Goal: Task Accomplishment & Management: Manage account settings

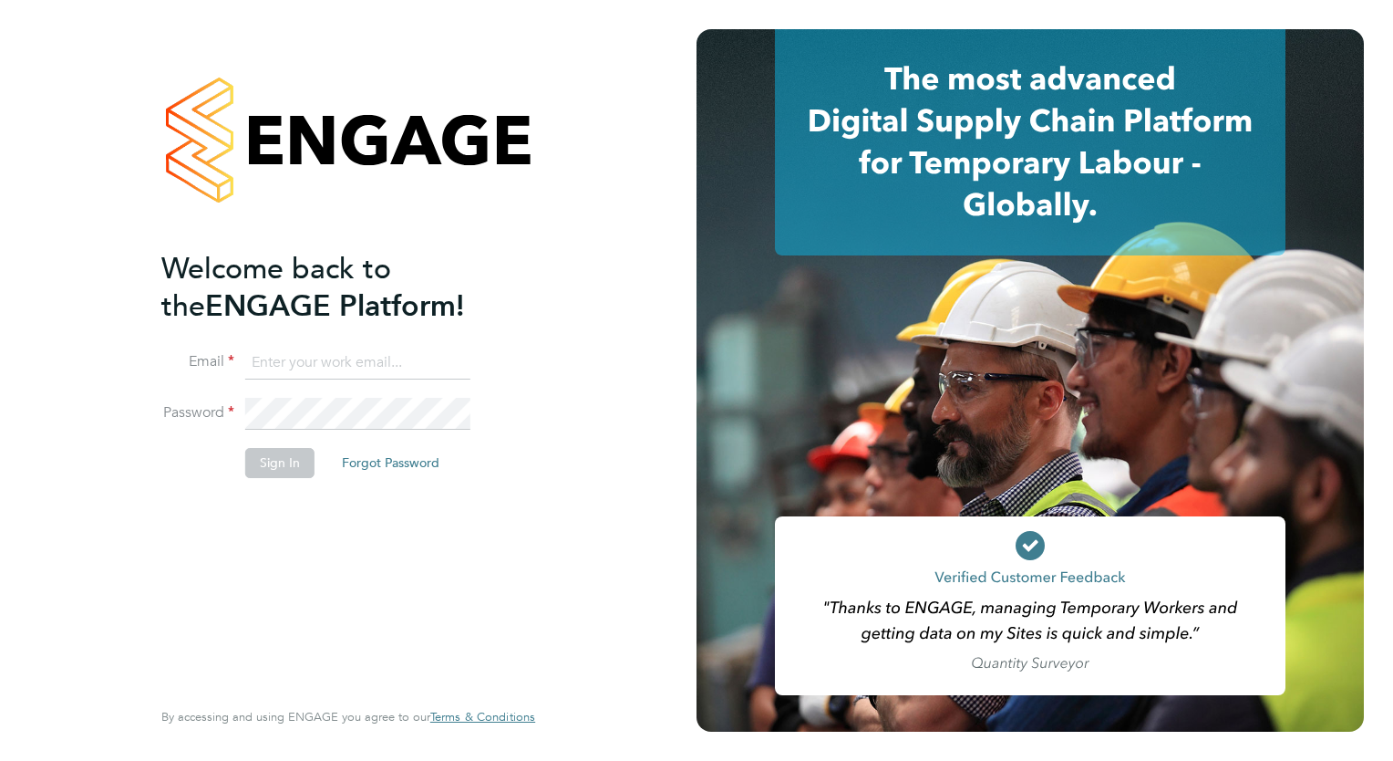
type input "millie.simmons@berryrecruitment.co.uk"
click at [286, 461] on button "Sign In" at bounding box center [279, 462] width 69 height 29
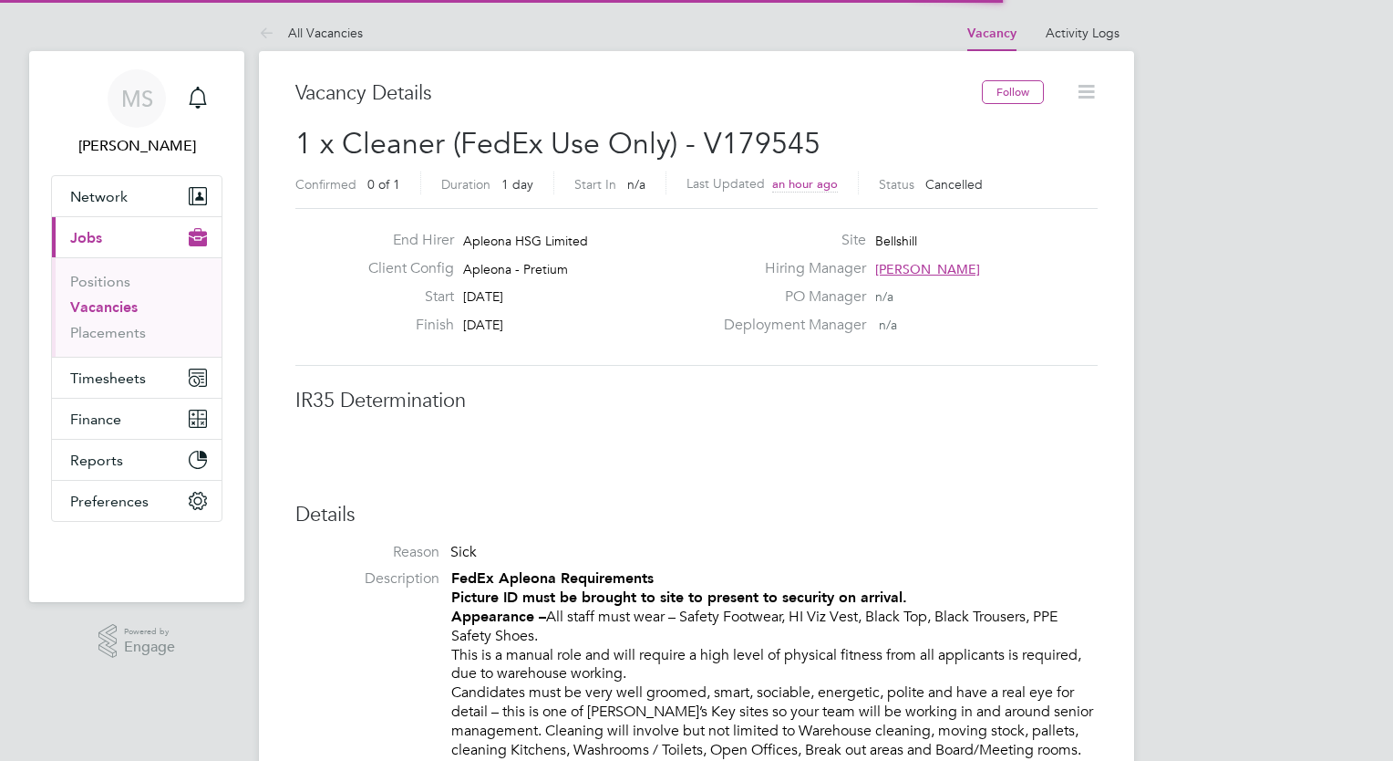
scroll to position [54, 128]
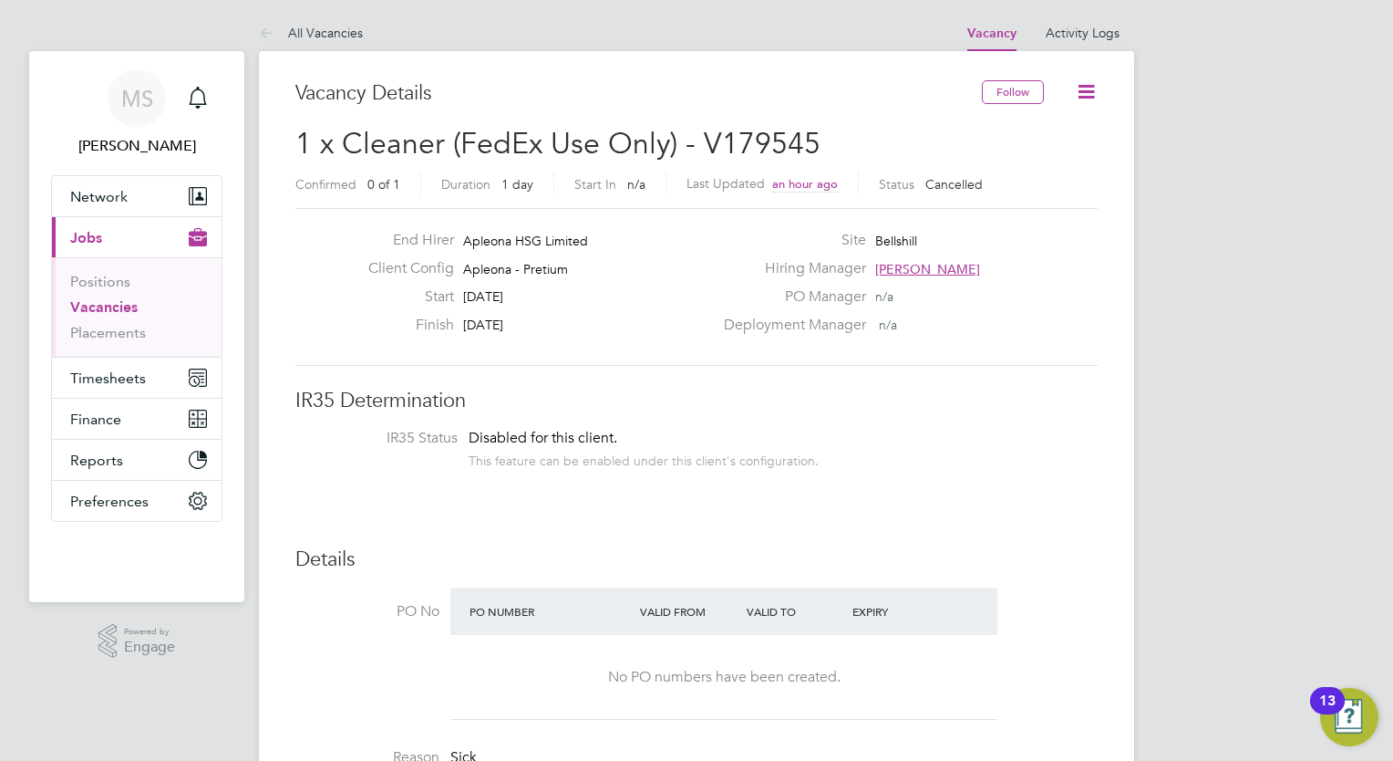
click at [161, 383] on button "Timesheets" at bounding box center [137, 377] width 170 height 40
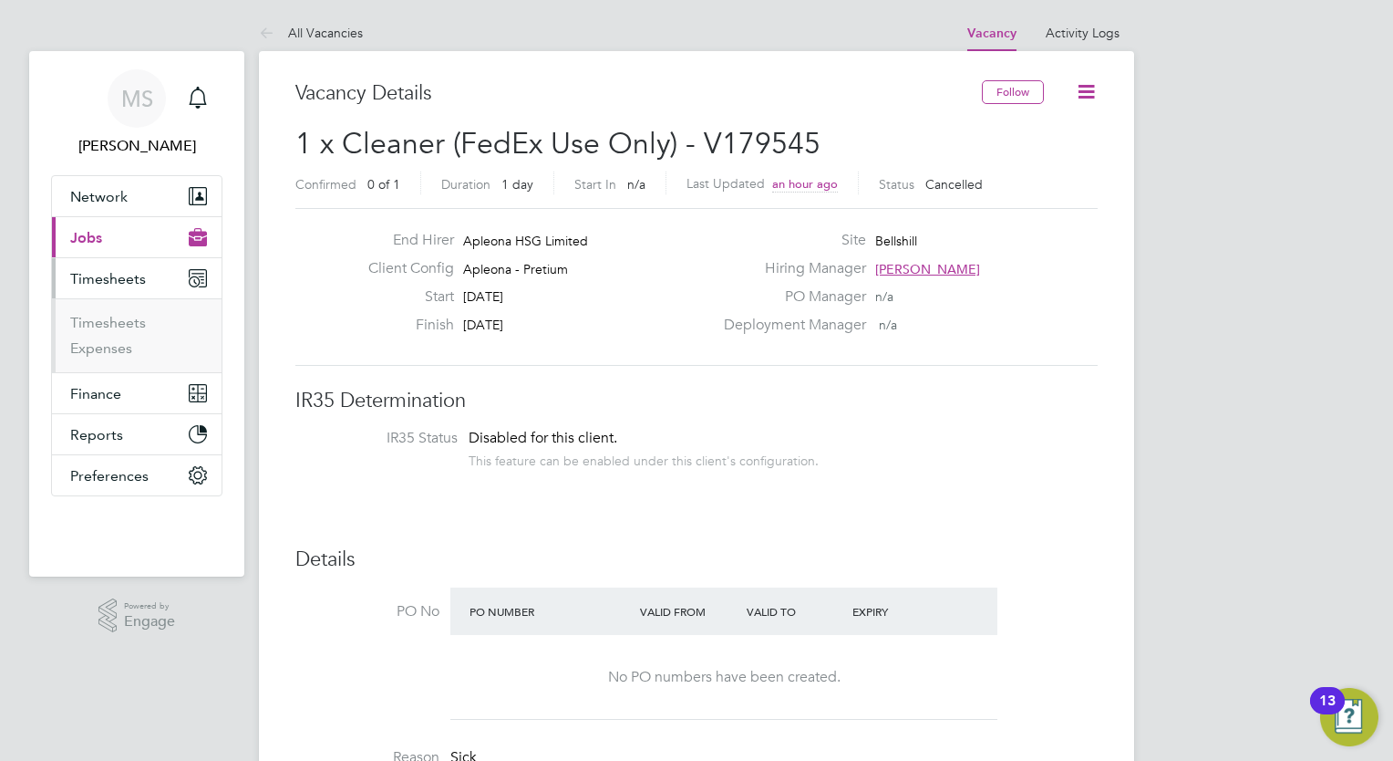
click at [131, 245] on button "Current page: Jobs" at bounding box center [137, 237] width 170 height 40
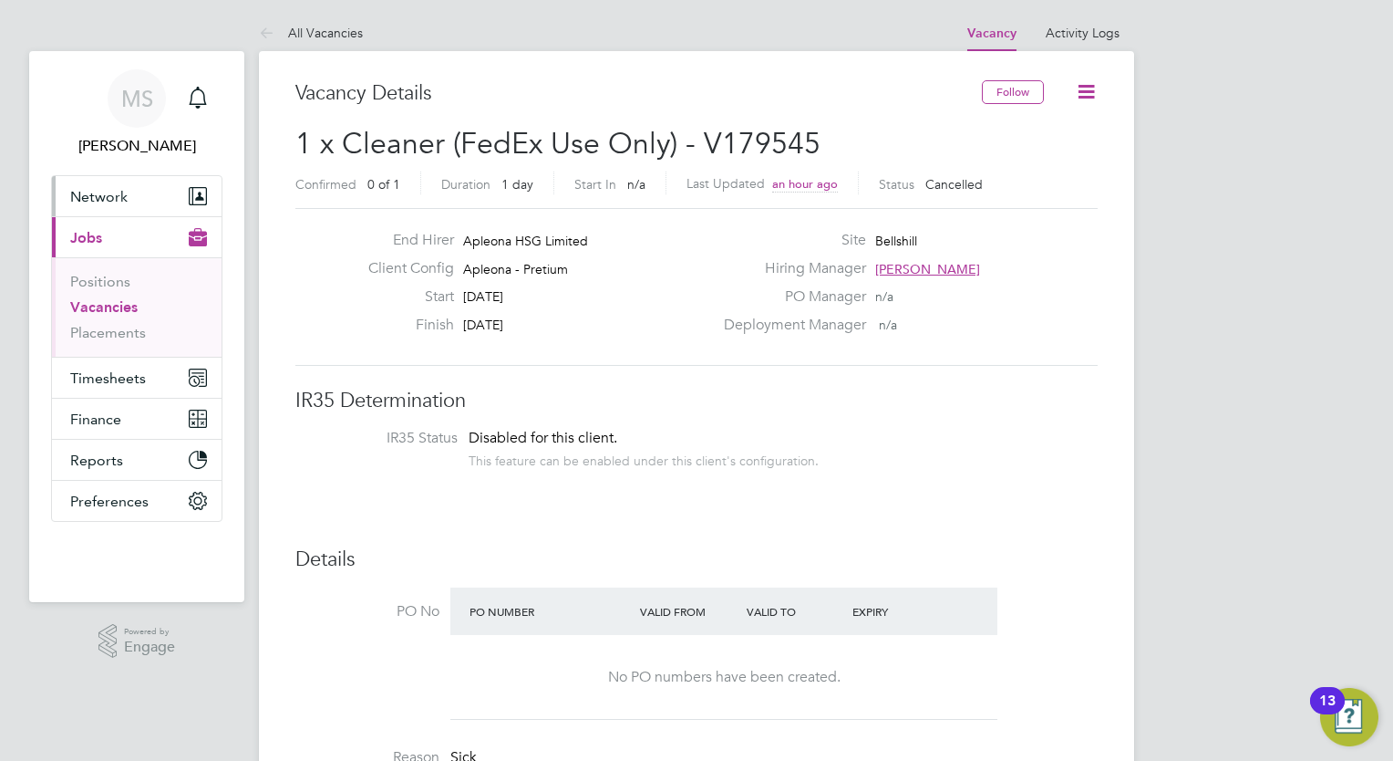
click at [155, 184] on button "Network" at bounding box center [137, 196] width 170 height 40
click at [148, 206] on button "Network" at bounding box center [137, 196] width 170 height 40
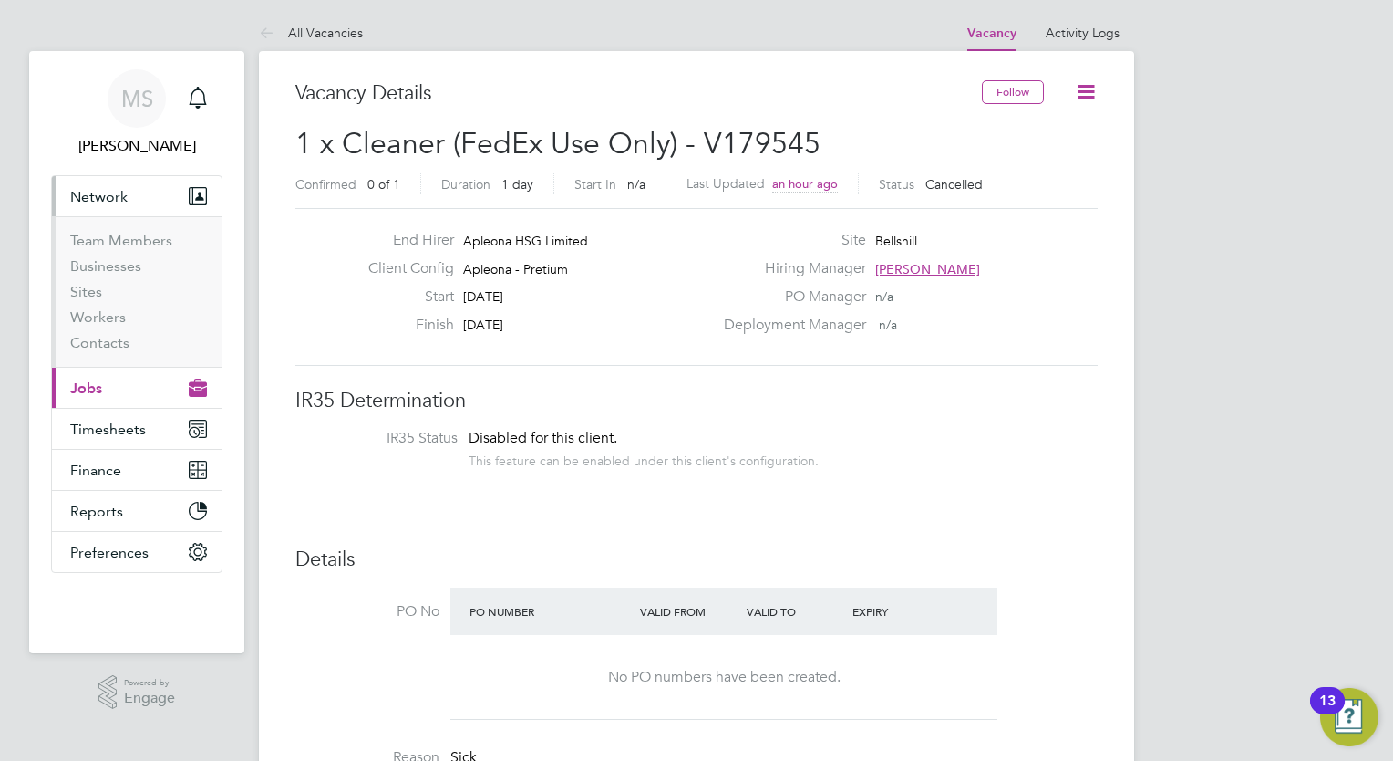
click at [145, 208] on button "Network" at bounding box center [137, 196] width 170 height 40
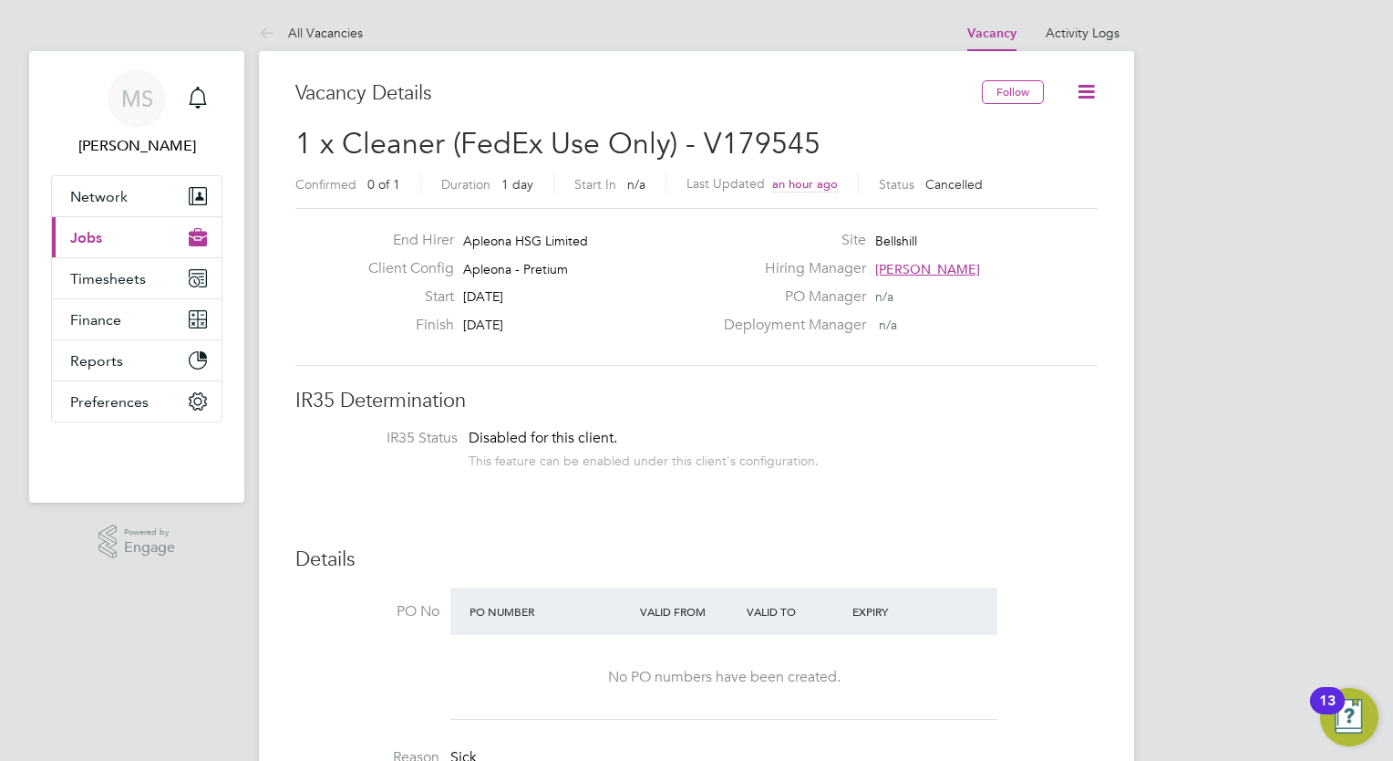
click at [131, 236] on button "Current page: Jobs" at bounding box center [137, 237] width 170 height 40
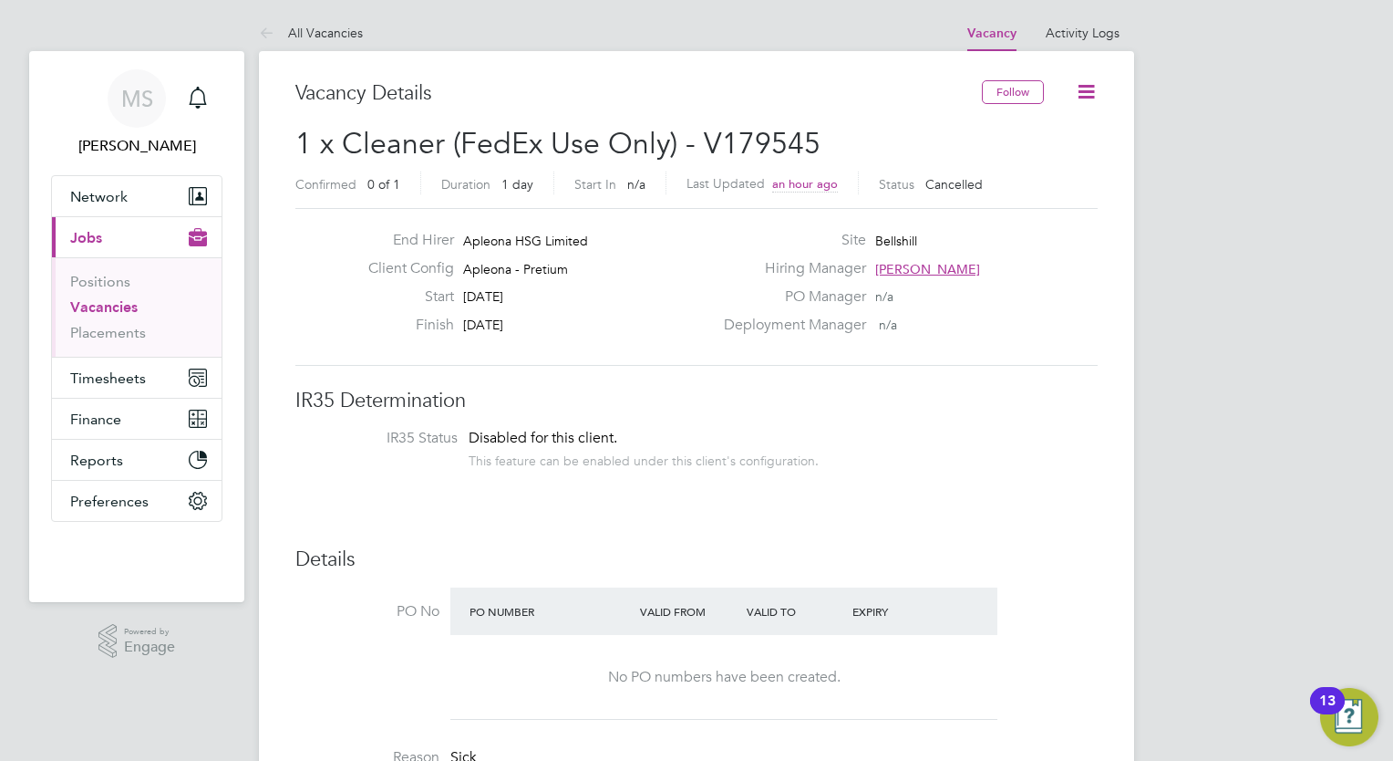
click at [131, 238] on button "Current page: Jobs" at bounding box center [137, 237] width 170 height 40
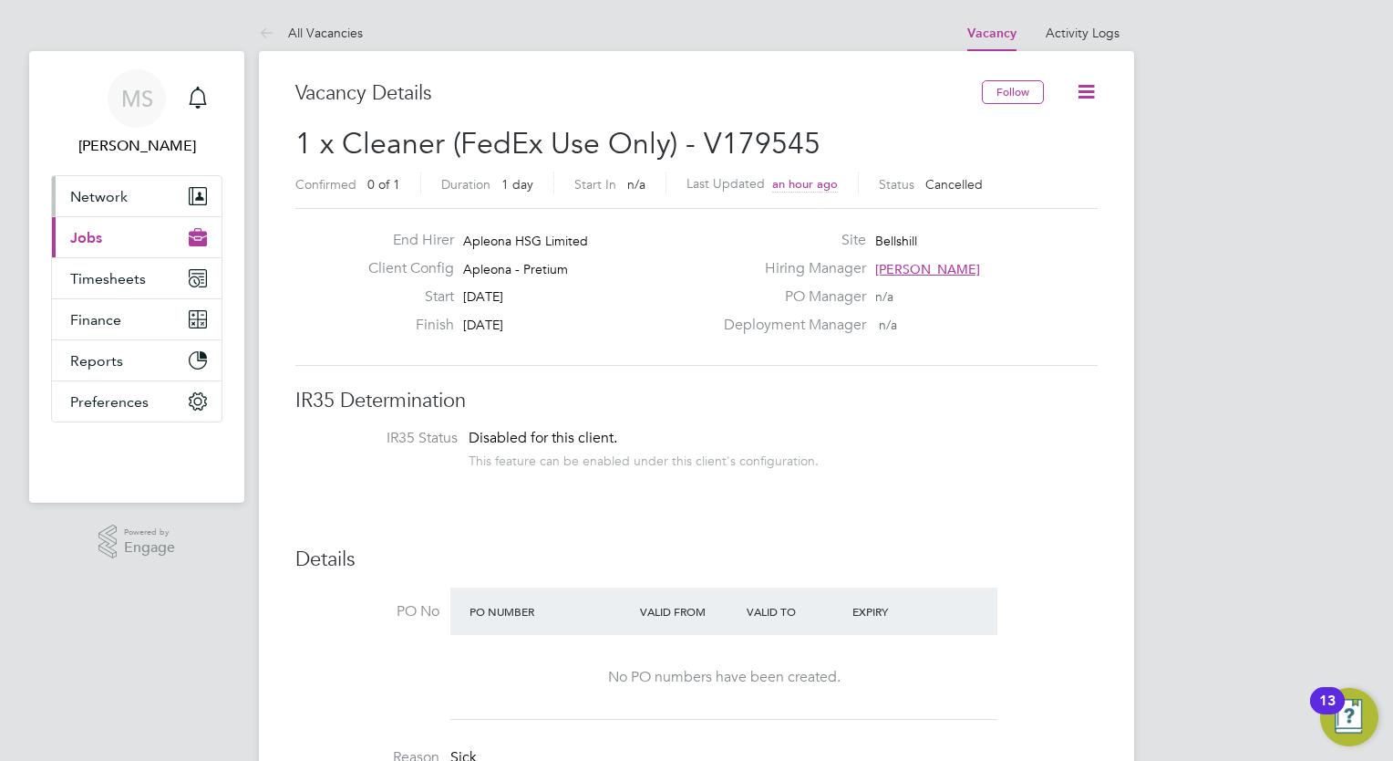
click at [130, 192] on button "Network" at bounding box center [137, 196] width 170 height 40
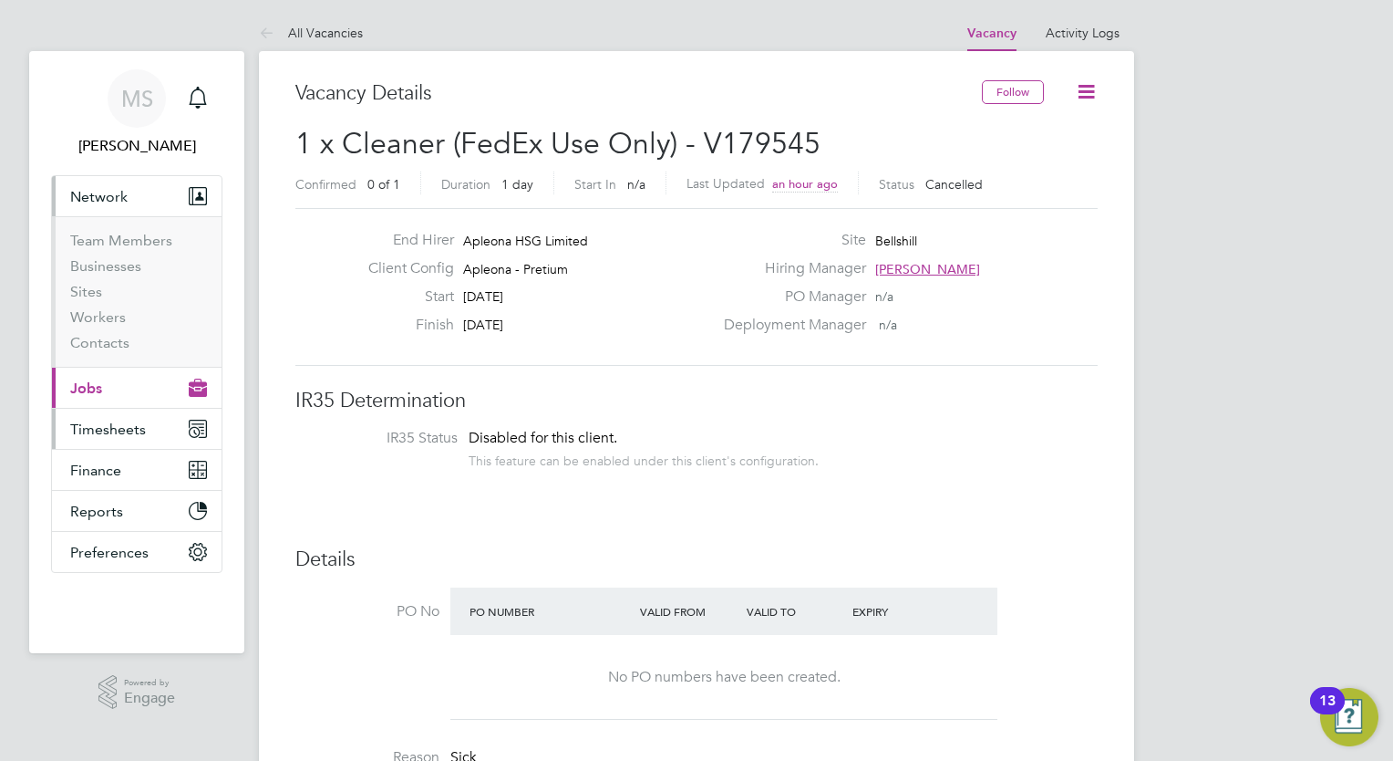
click at [150, 409] on button "Timesheets" at bounding box center [137, 429] width 170 height 40
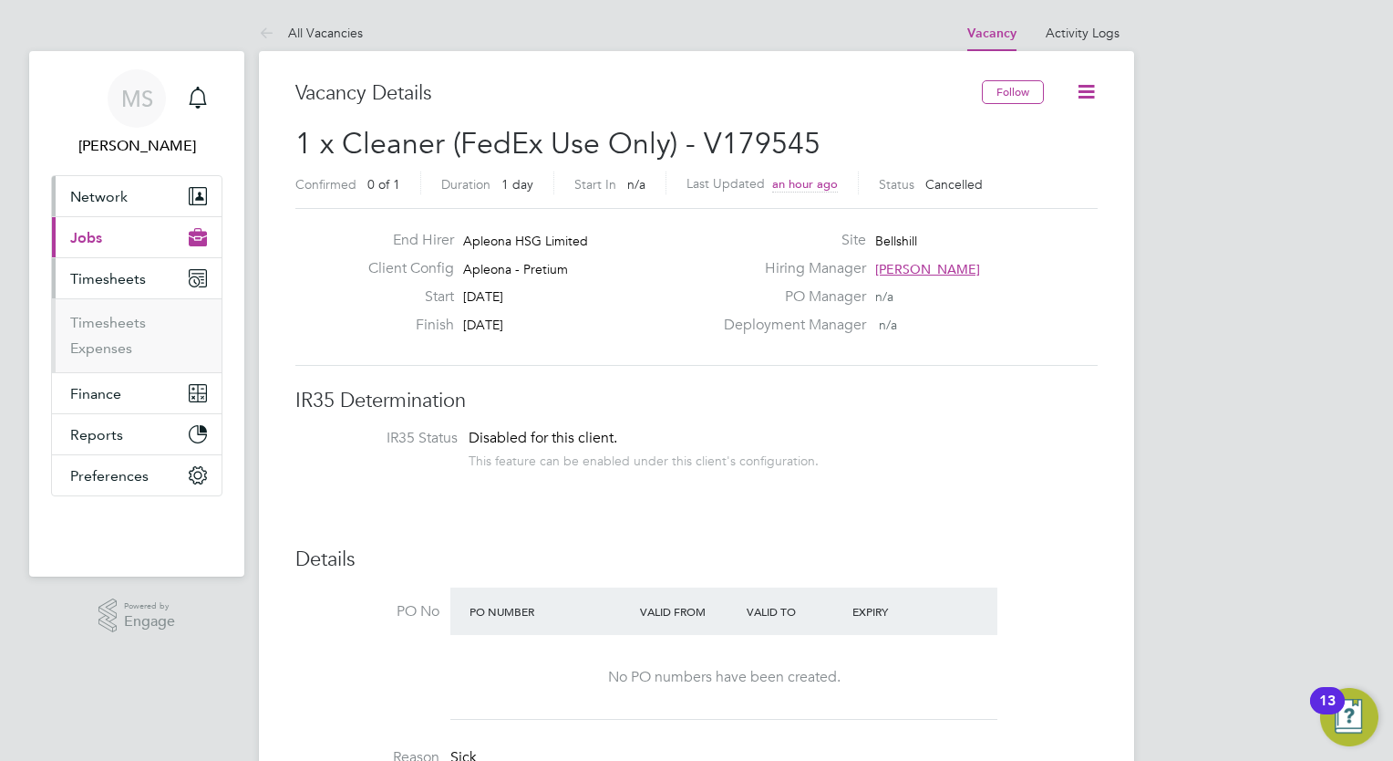
click at [150, 210] on button "Network" at bounding box center [137, 196] width 170 height 40
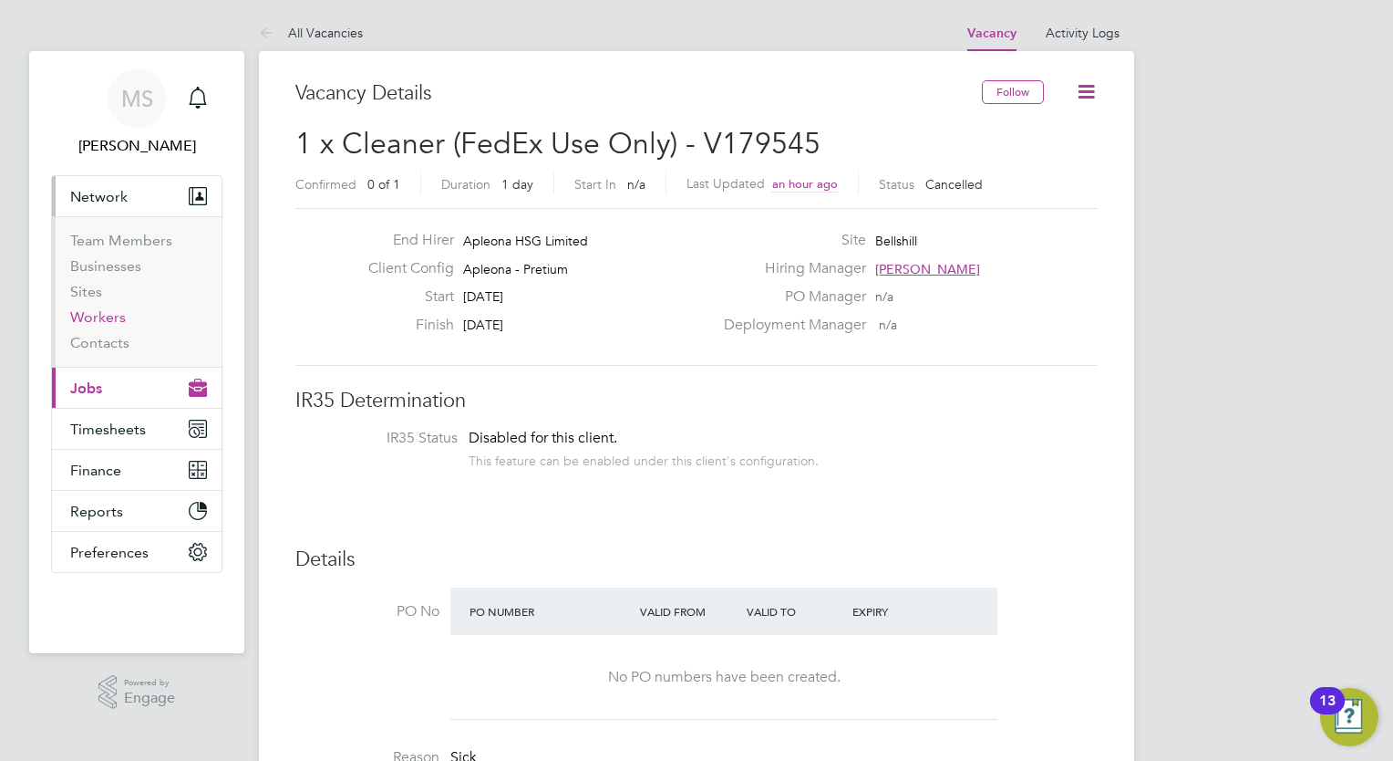
click at [109, 314] on link "Workers" at bounding box center [98, 316] width 56 height 17
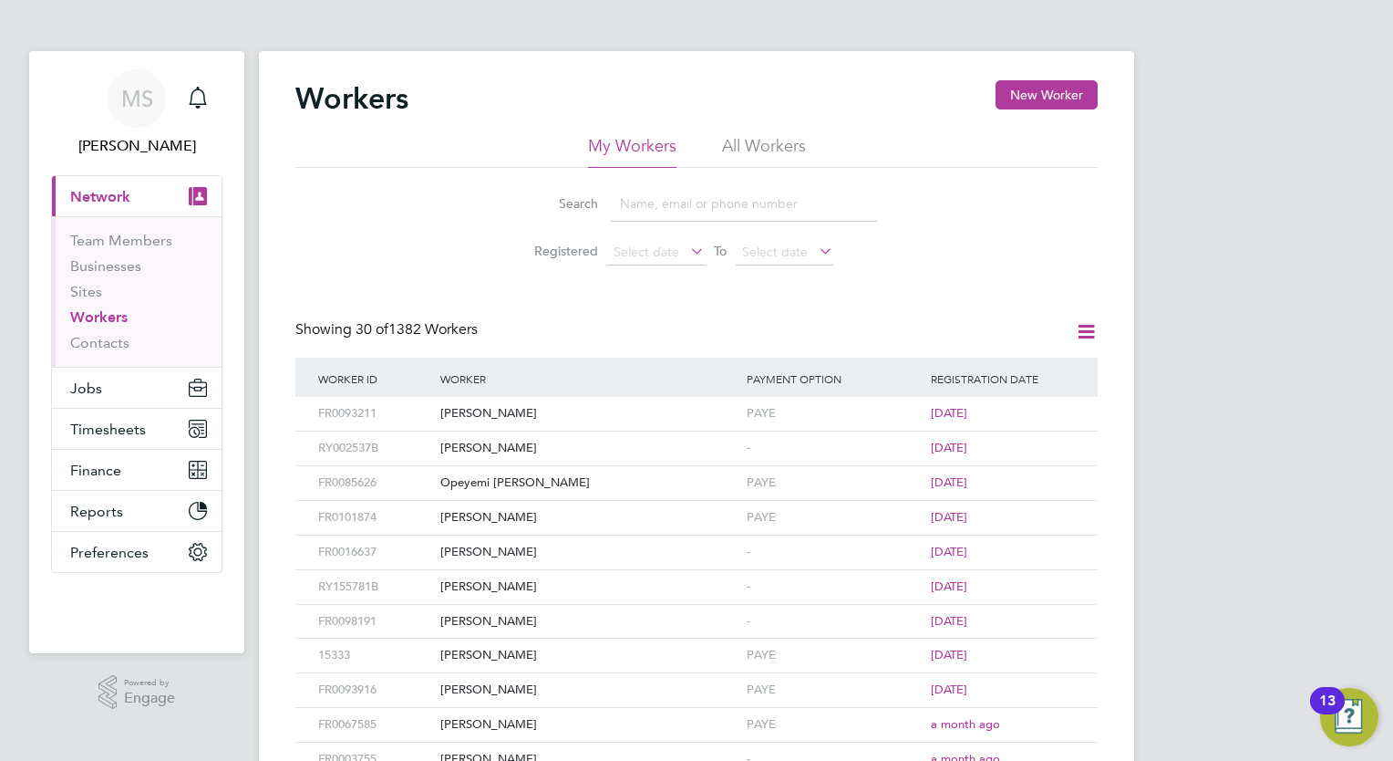
click at [109, 269] on link "Businesses" at bounding box center [105, 265] width 71 height 17
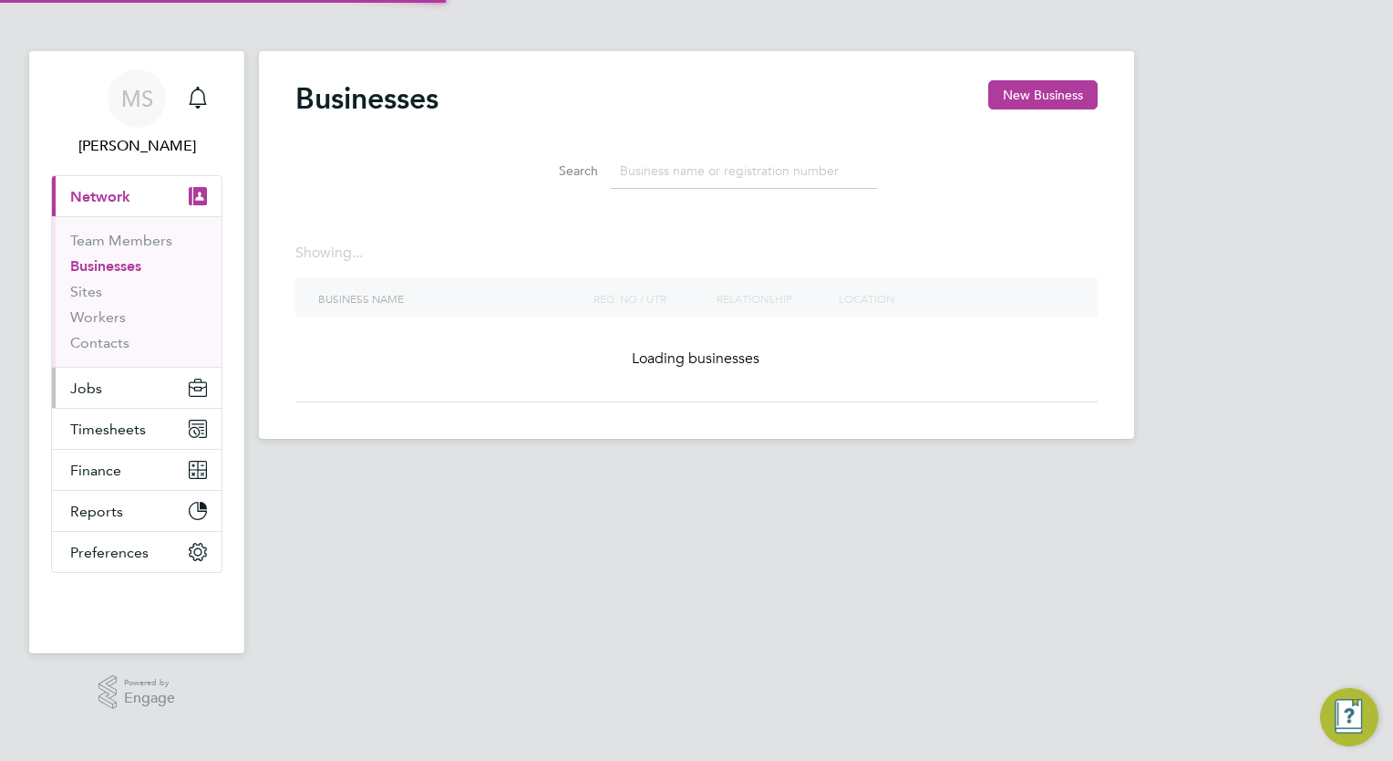
click at [163, 385] on button "Jobs" at bounding box center [137, 388] width 170 height 40
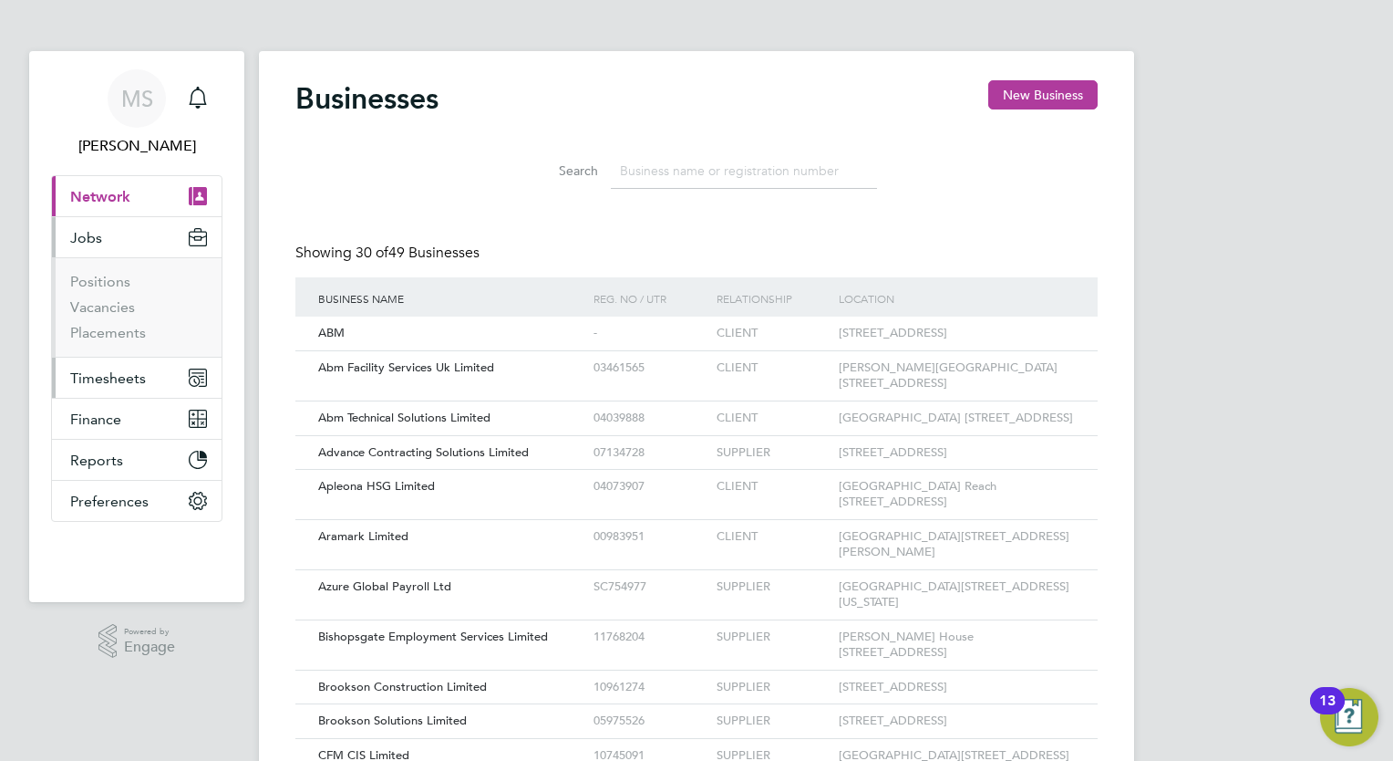
click at [171, 378] on button "Timesheets" at bounding box center [137, 377] width 170 height 40
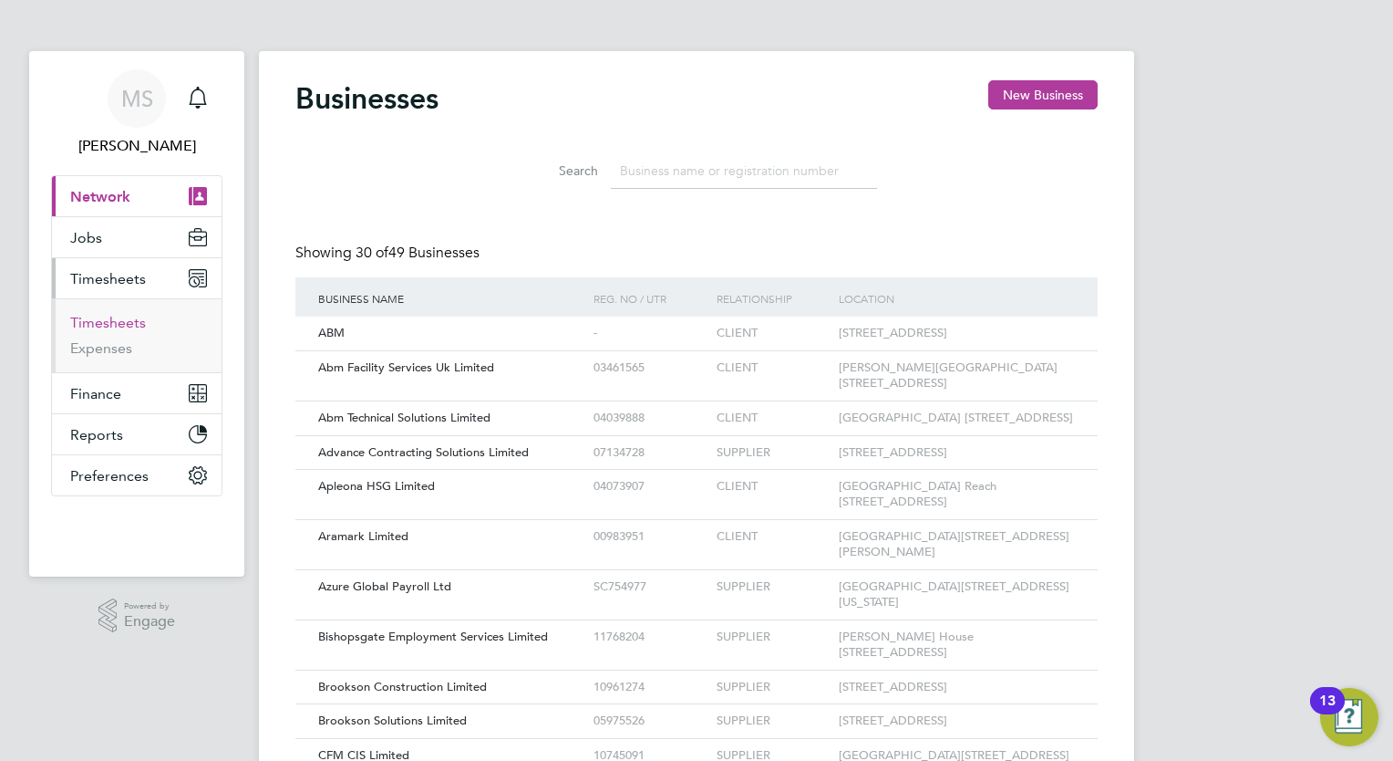
click at [125, 319] on link "Timesheets" at bounding box center [108, 322] width 76 height 17
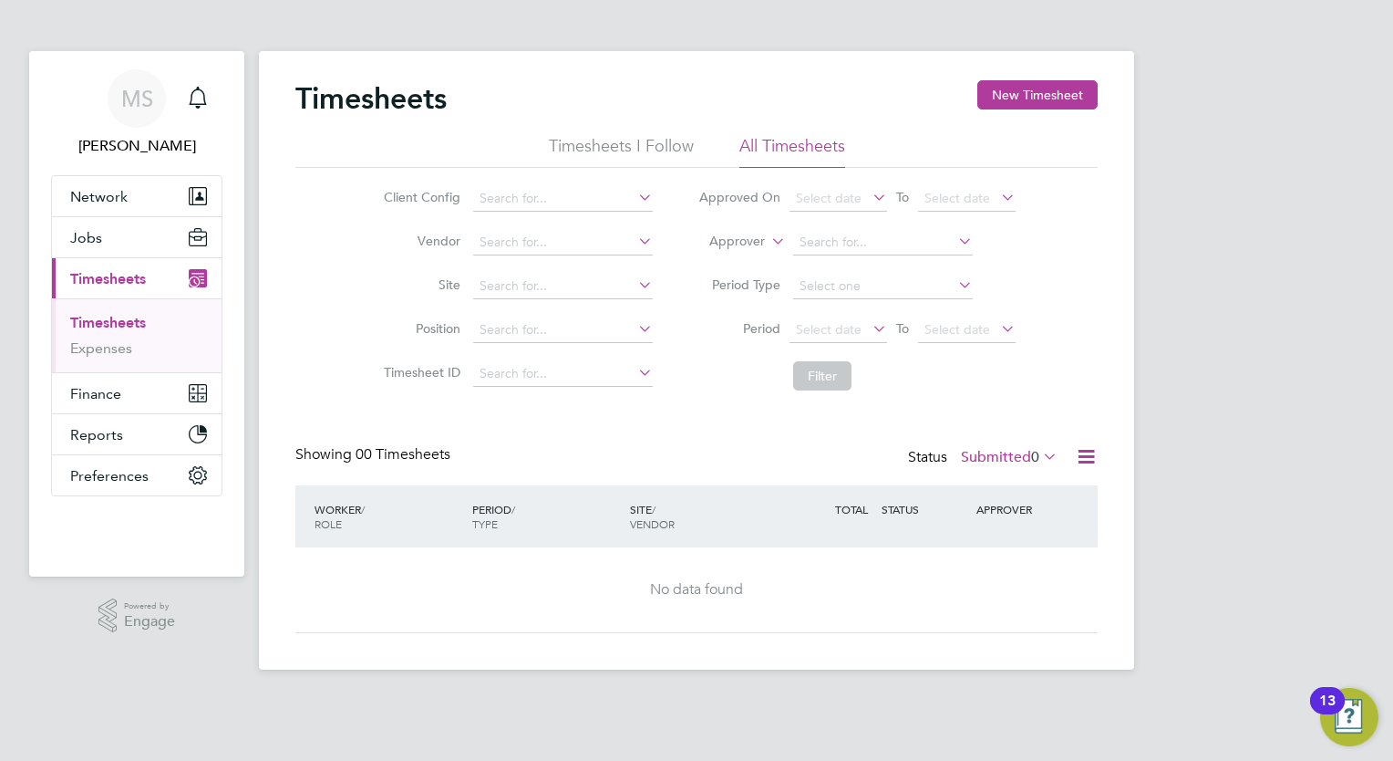
click at [687, 180] on li "Approved On Select date To Select date" at bounding box center [857, 199] width 363 height 44
click at [587, 211] on li "Client Config" at bounding box center [516, 199] width 320 height 44
click at [581, 194] on input at bounding box center [563, 199] width 180 height 26
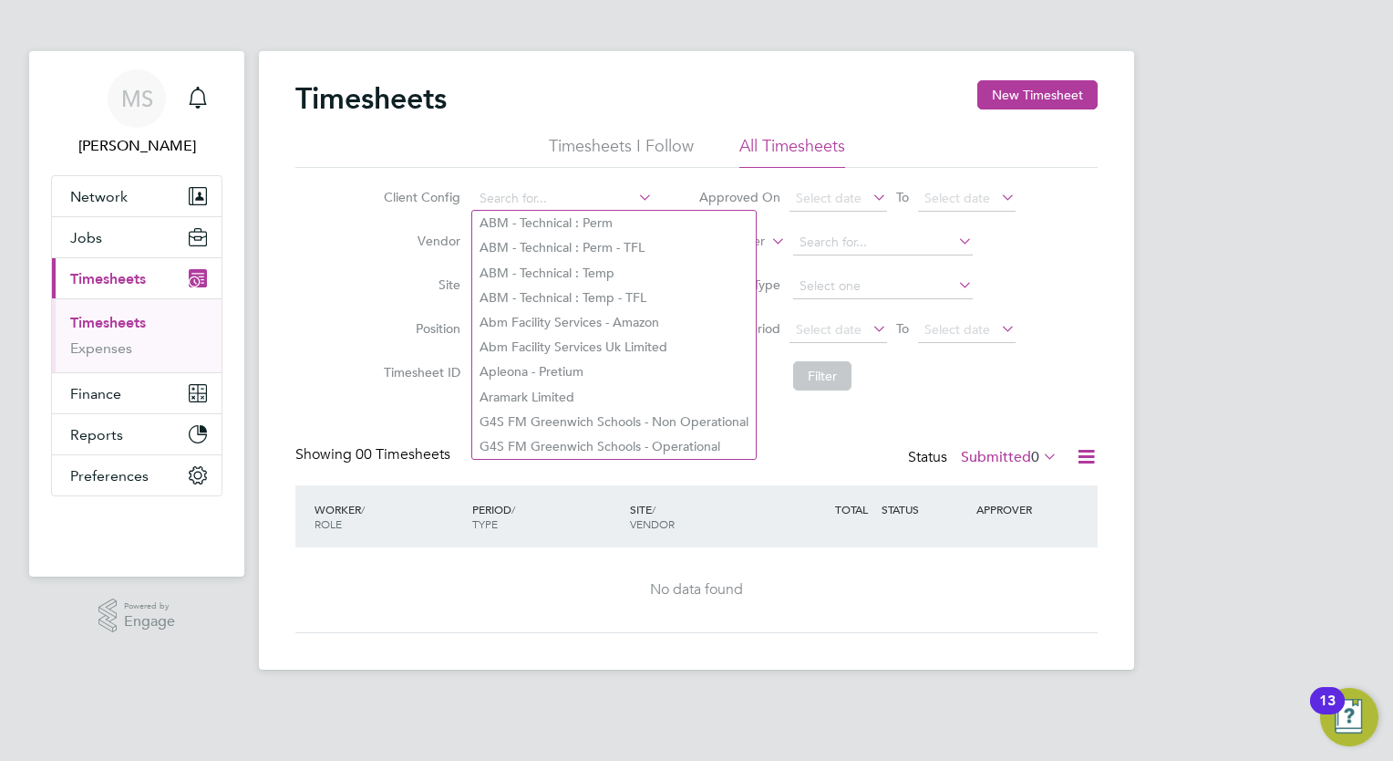
click at [326, 274] on div "Client Config Vendor Site Position Timesheet ID Approved On Select date To Sele…" at bounding box center [696, 284] width 803 height 232
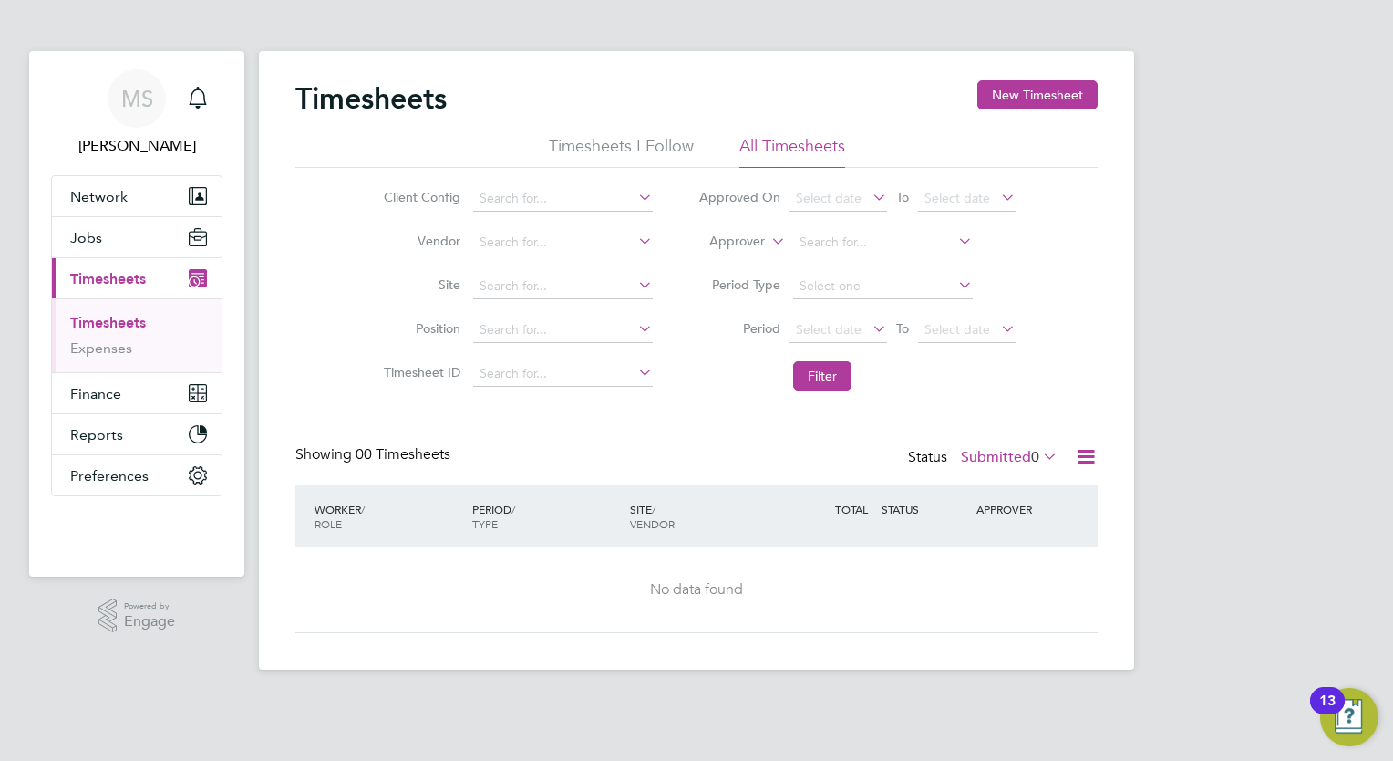
click at [500, 271] on li "Site" at bounding box center [516, 286] width 320 height 44
click at [502, 279] on input at bounding box center [563, 287] width 180 height 26
click at [511, 237] on input at bounding box center [563, 243] width 180 height 26
click at [370, 243] on li "Vendor" at bounding box center [516, 243] width 320 height 44
click at [565, 199] on input at bounding box center [563, 199] width 180 height 26
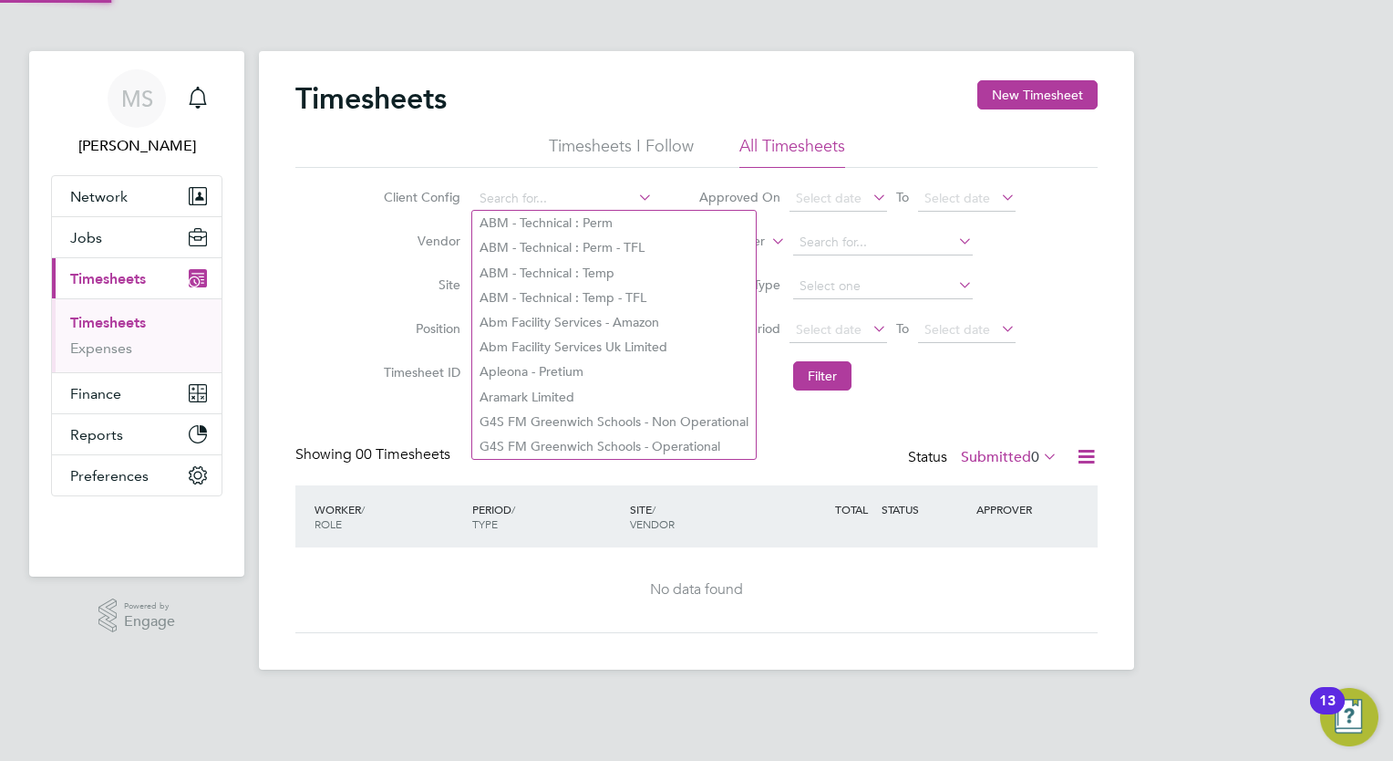
click at [350, 256] on div "Client Config Vendor Site Position Timesheet ID Approved On Select date To Sele…" at bounding box center [696, 284] width 803 height 232
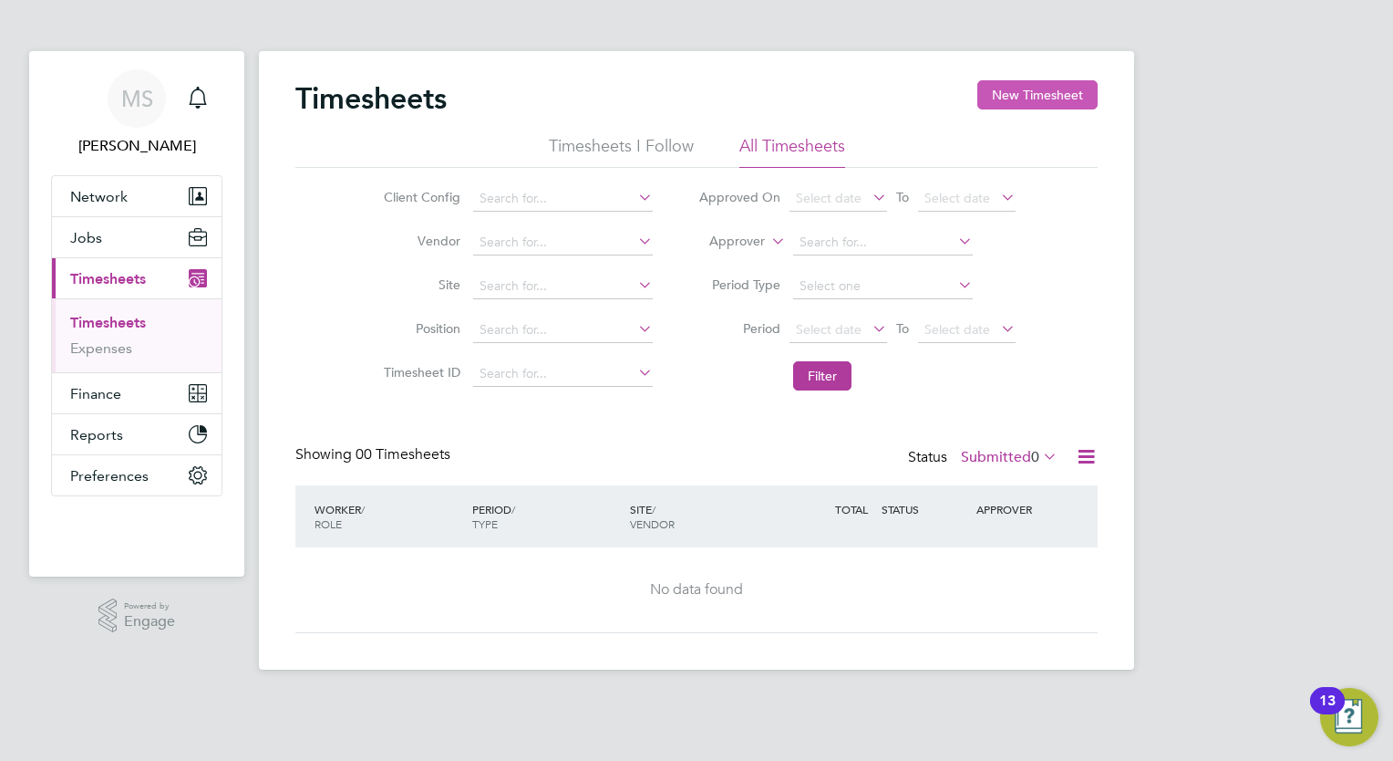
click at [1015, 101] on button "New Timesheet" at bounding box center [1038, 94] width 120 height 29
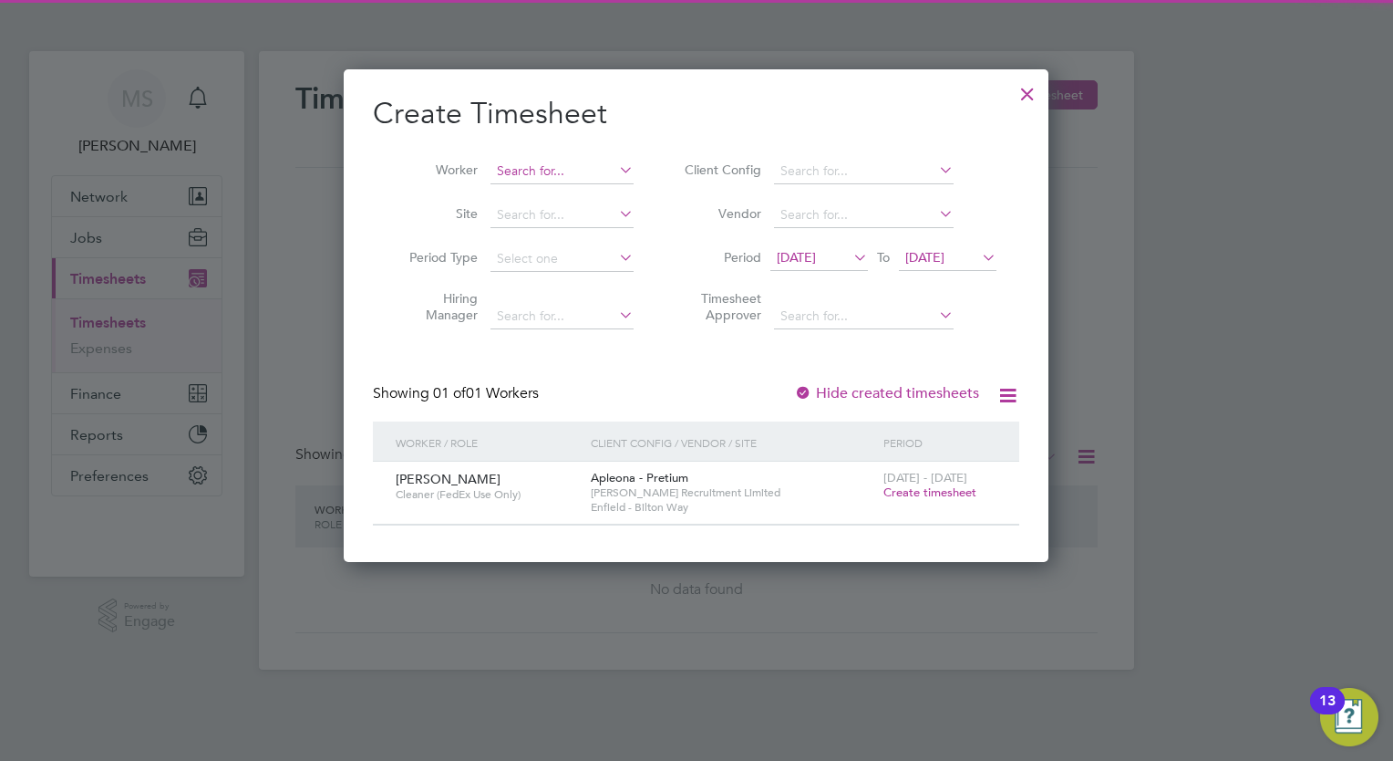
click at [548, 180] on input at bounding box center [562, 172] width 143 height 26
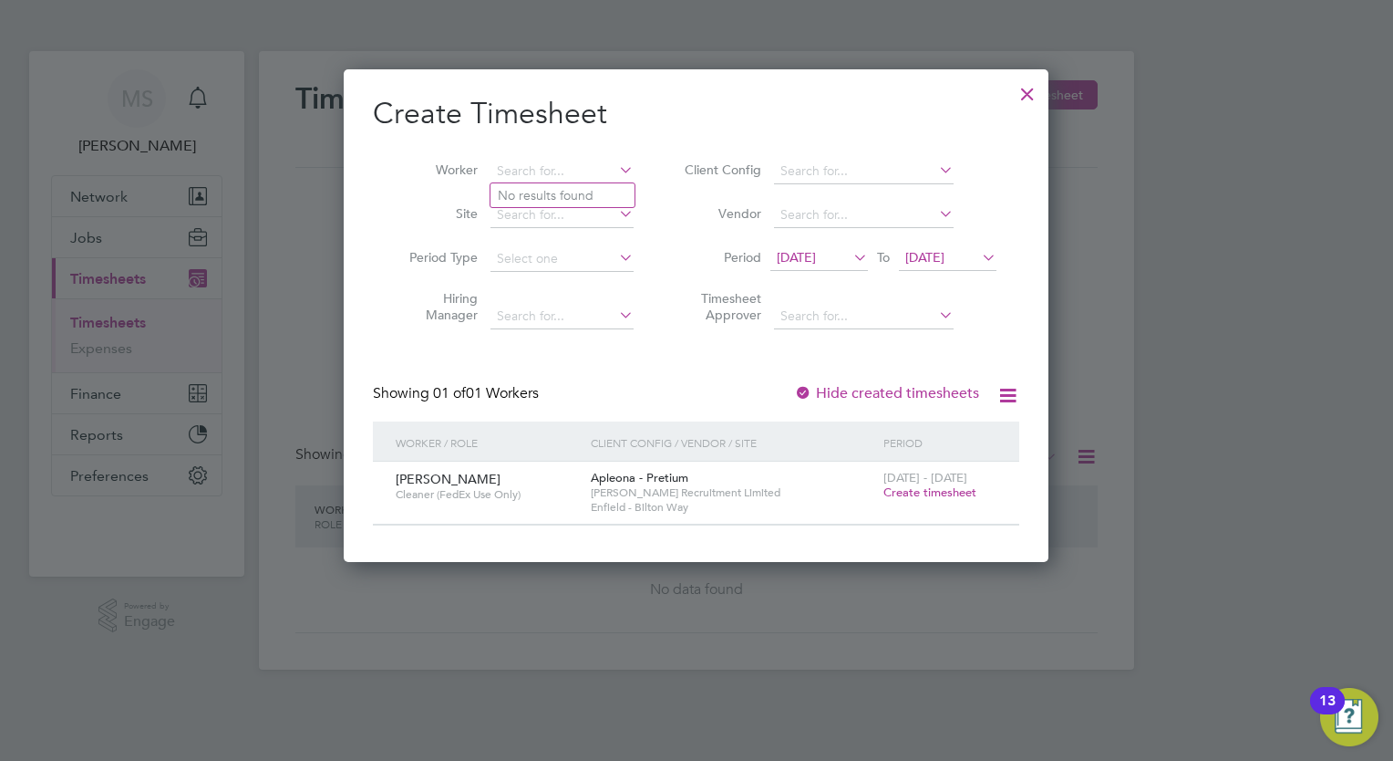
click at [430, 202] on li "Site" at bounding box center [515, 215] width 284 height 44
click at [533, 217] on input at bounding box center [562, 215] width 143 height 26
click at [551, 154] on li "Worker" at bounding box center [515, 172] width 284 height 44
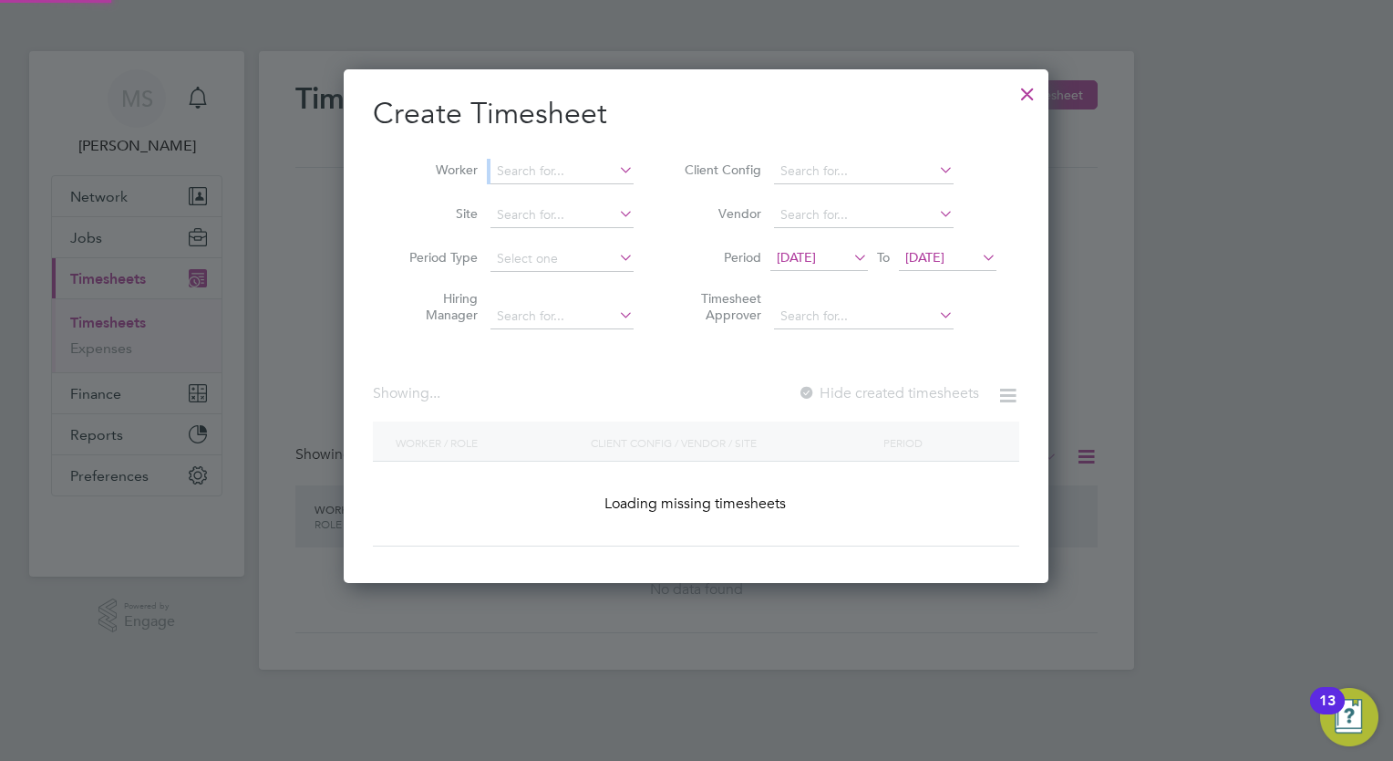
click at [551, 154] on li "Worker" at bounding box center [515, 172] width 284 height 44
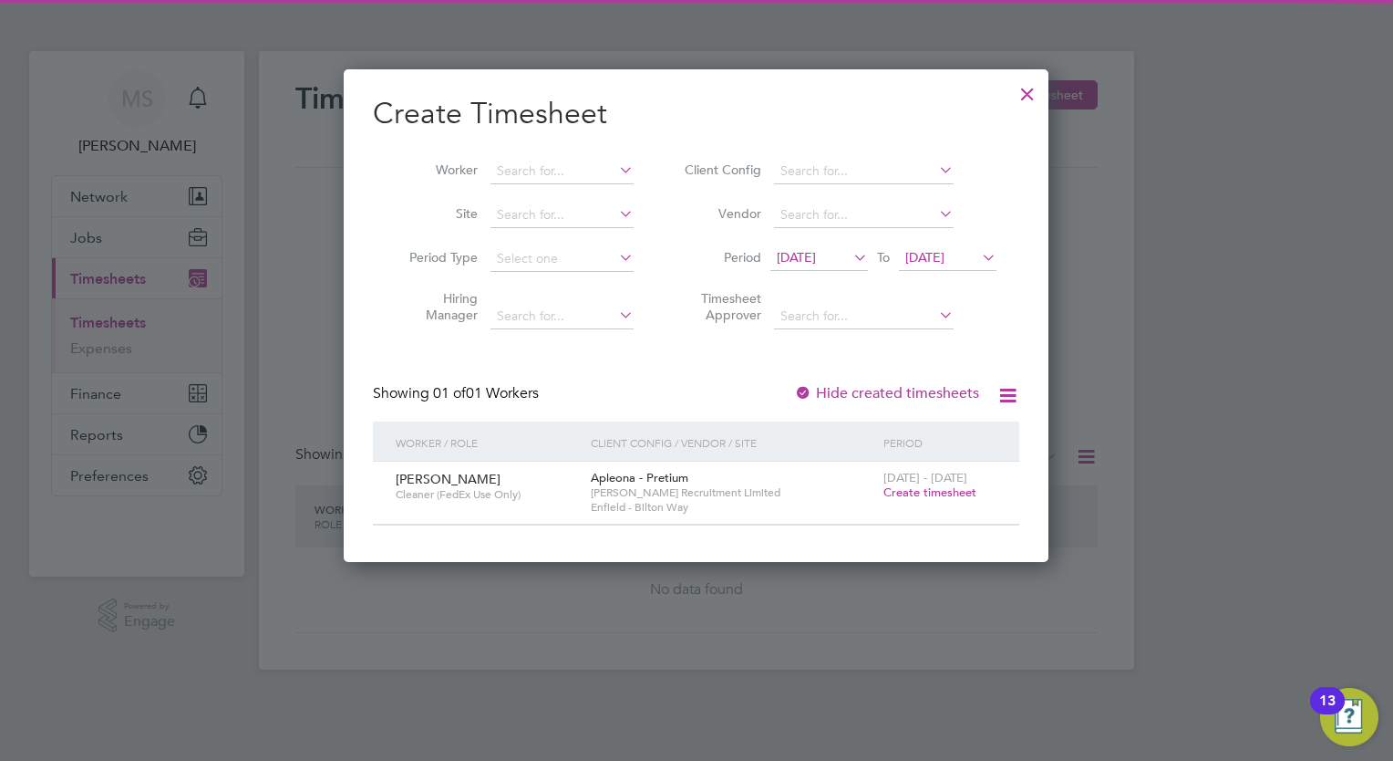
click at [555, 155] on li "Worker" at bounding box center [515, 172] width 284 height 44
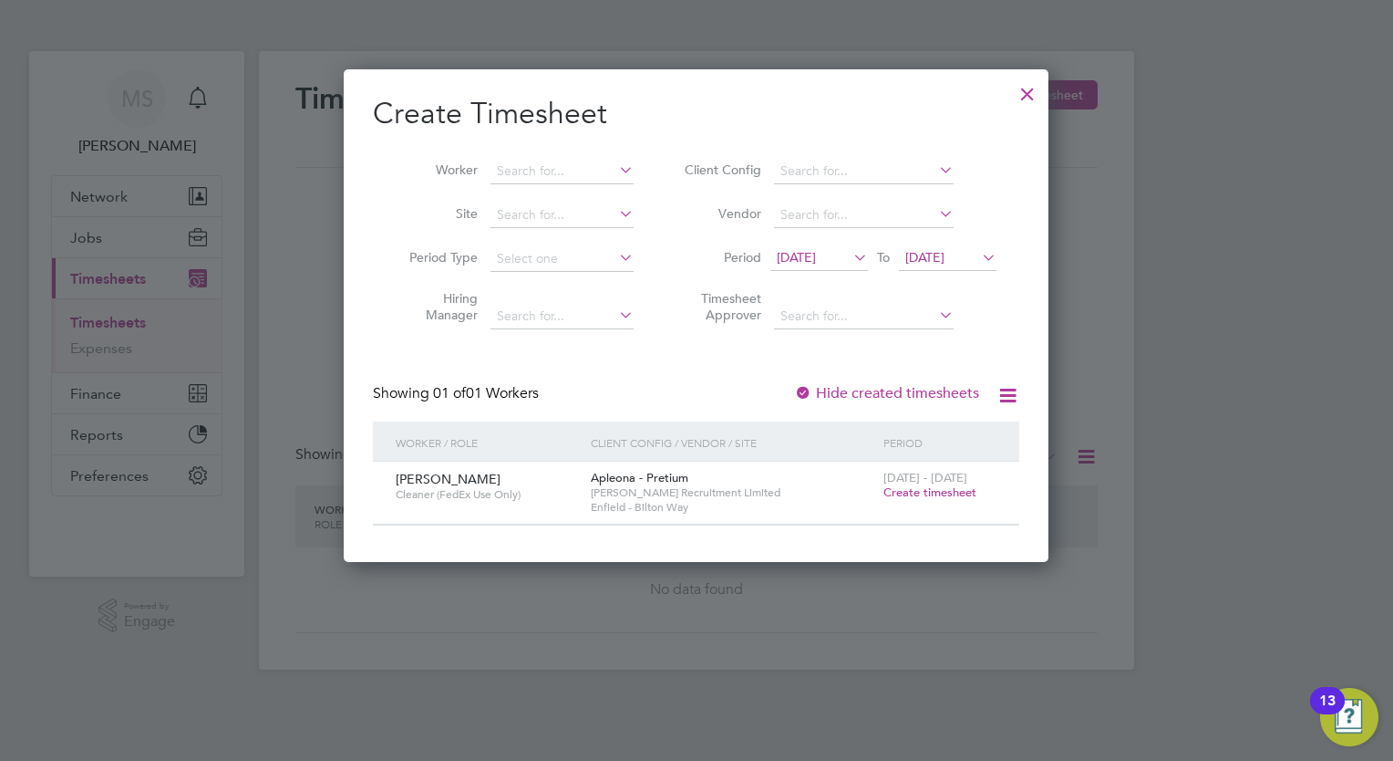
click at [808, 259] on span "[DATE]" at bounding box center [796, 257] width 39 height 16
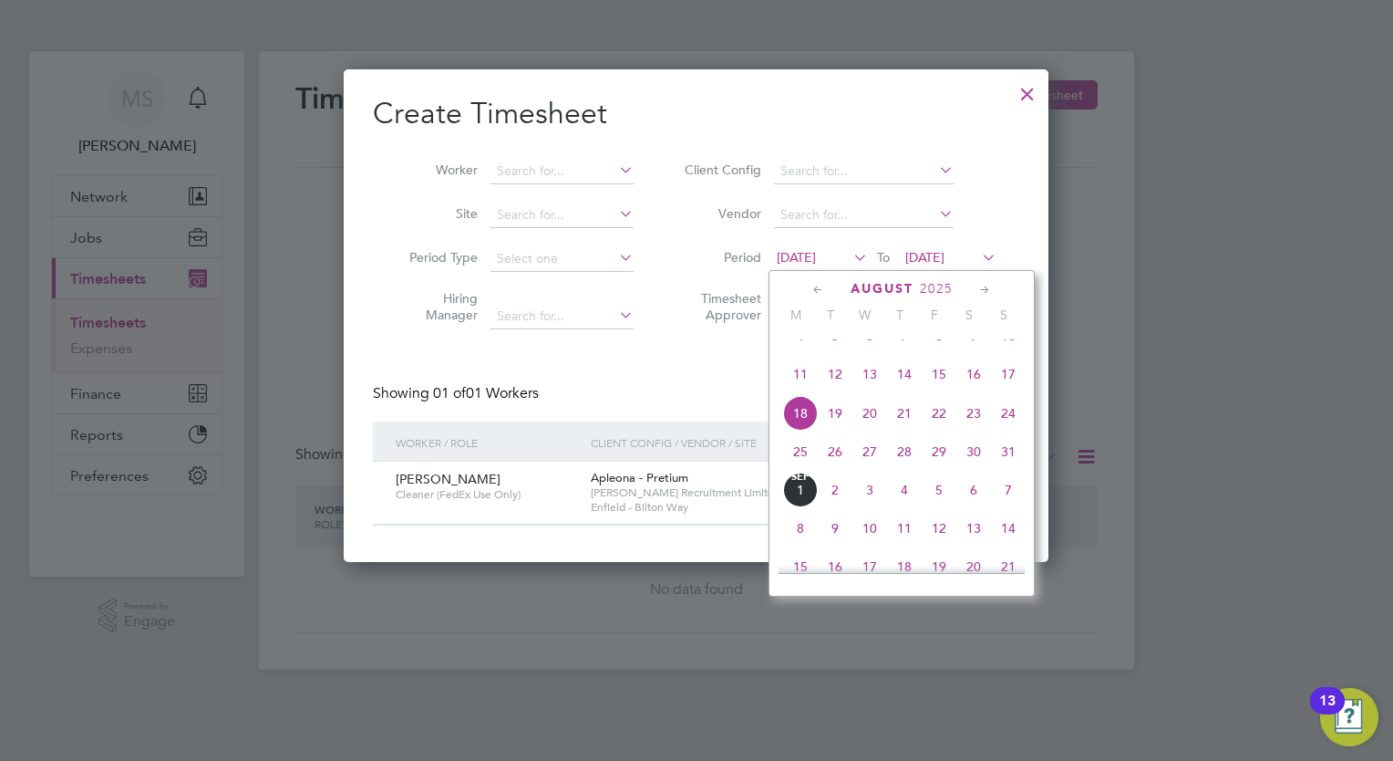
click at [905, 383] on span "14" at bounding box center [904, 374] width 35 height 35
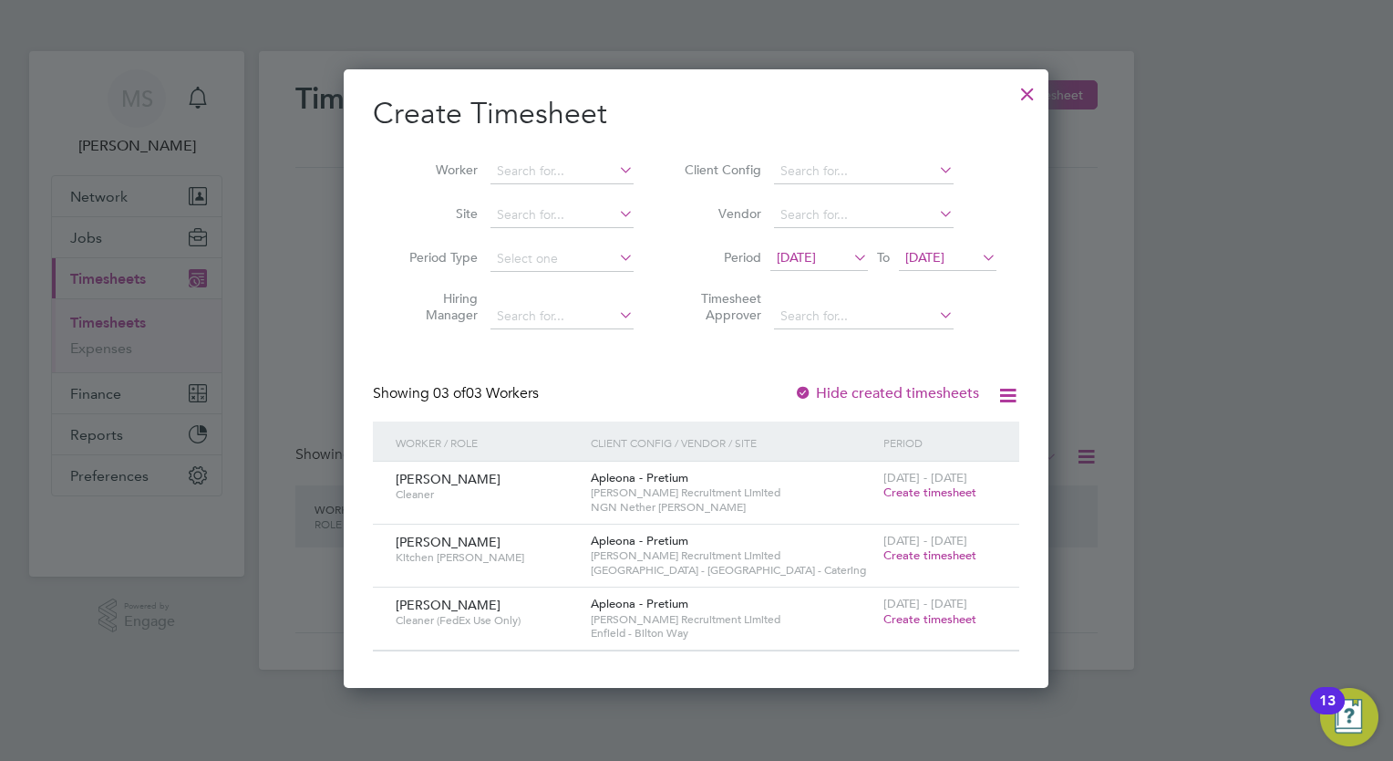
click at [949, 488] on span "Create timesheet" at bounding box center [930, 492] width 93 height 16
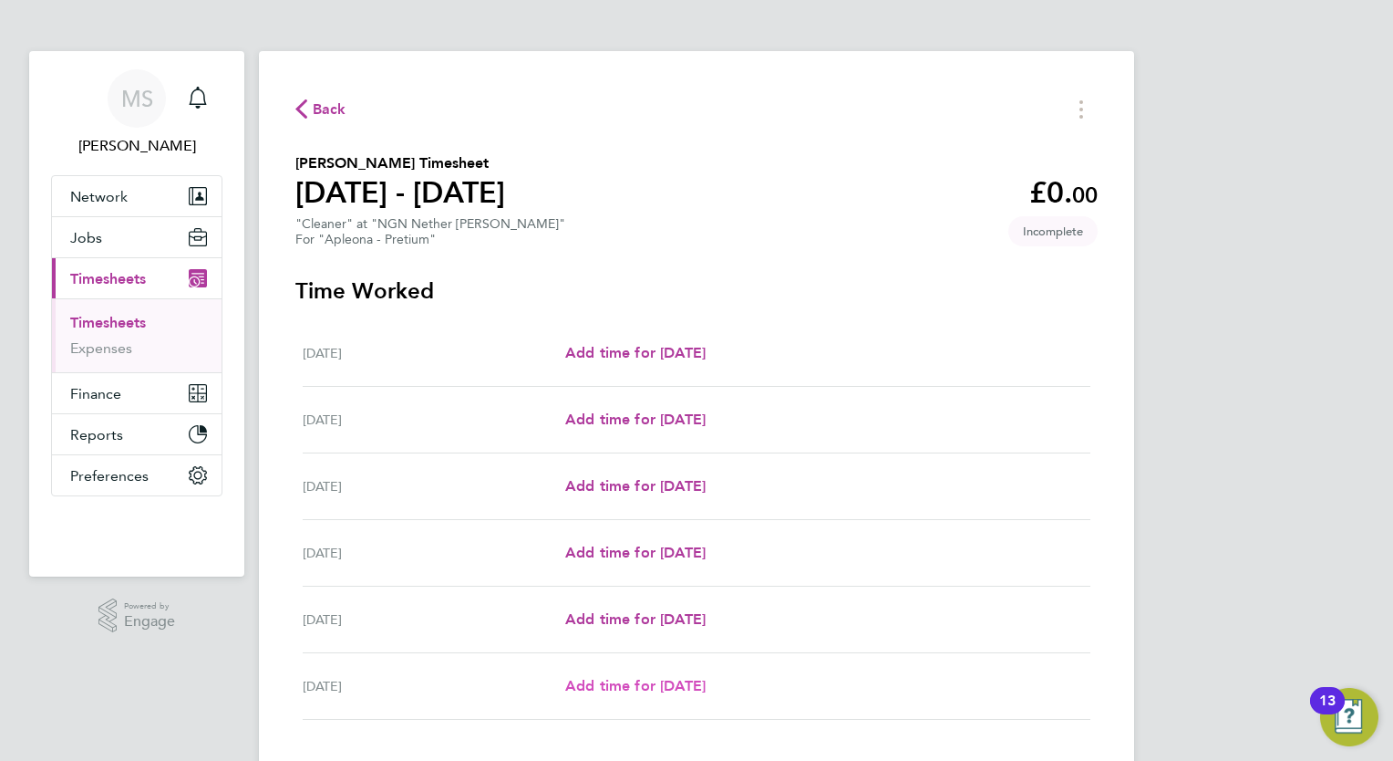
click at [676, 680] on span "Add time for [DATE]" at bounding box center [635, 685] width 140 height 17
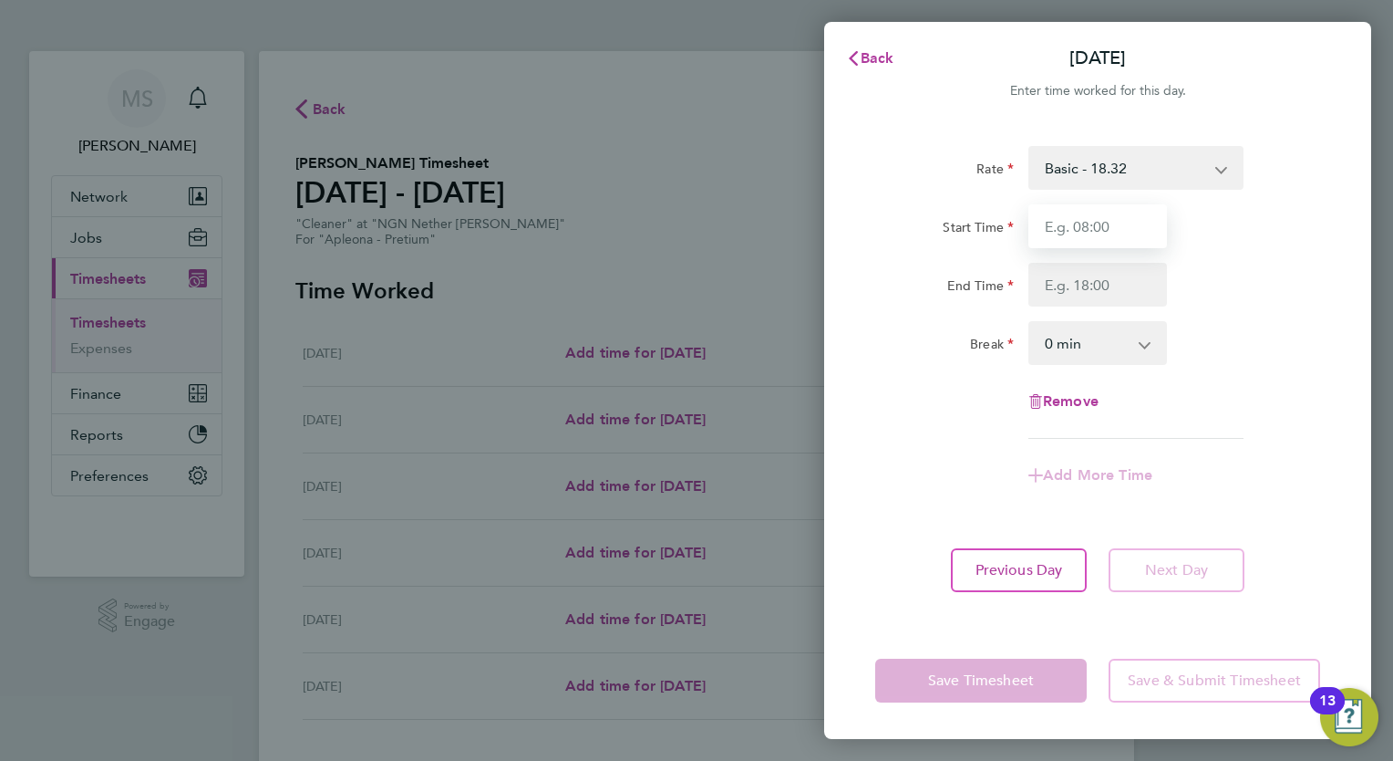
click at [1091, 227] on input "Start Time" at bounding box center [1098, 226] width 139 height 44
click at [1078, 233] on input "Start Time" at bounding box center [1098, 226] width 139 height 44
type input "08:00"
click at [1073, 306] on div "Rate Basic - 18.32 Start Time 08:00 End Time Break 0 min 15 min 30 min 45 min 6…" at bounding box center [1097, 292] width 445 height 293
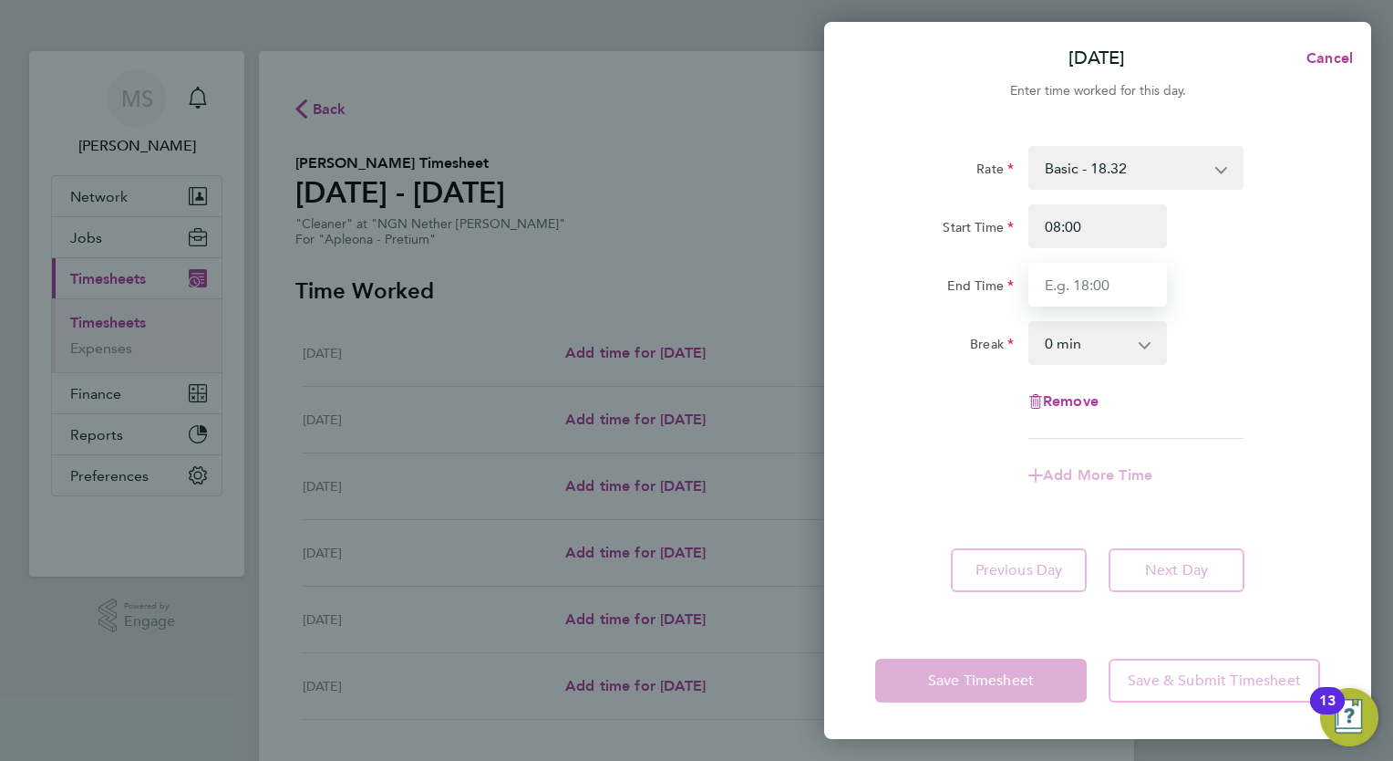
click at [1066, 295] on input "End Time" at bounding box center [1098, 285] width 139 height 44
type input "12:00"
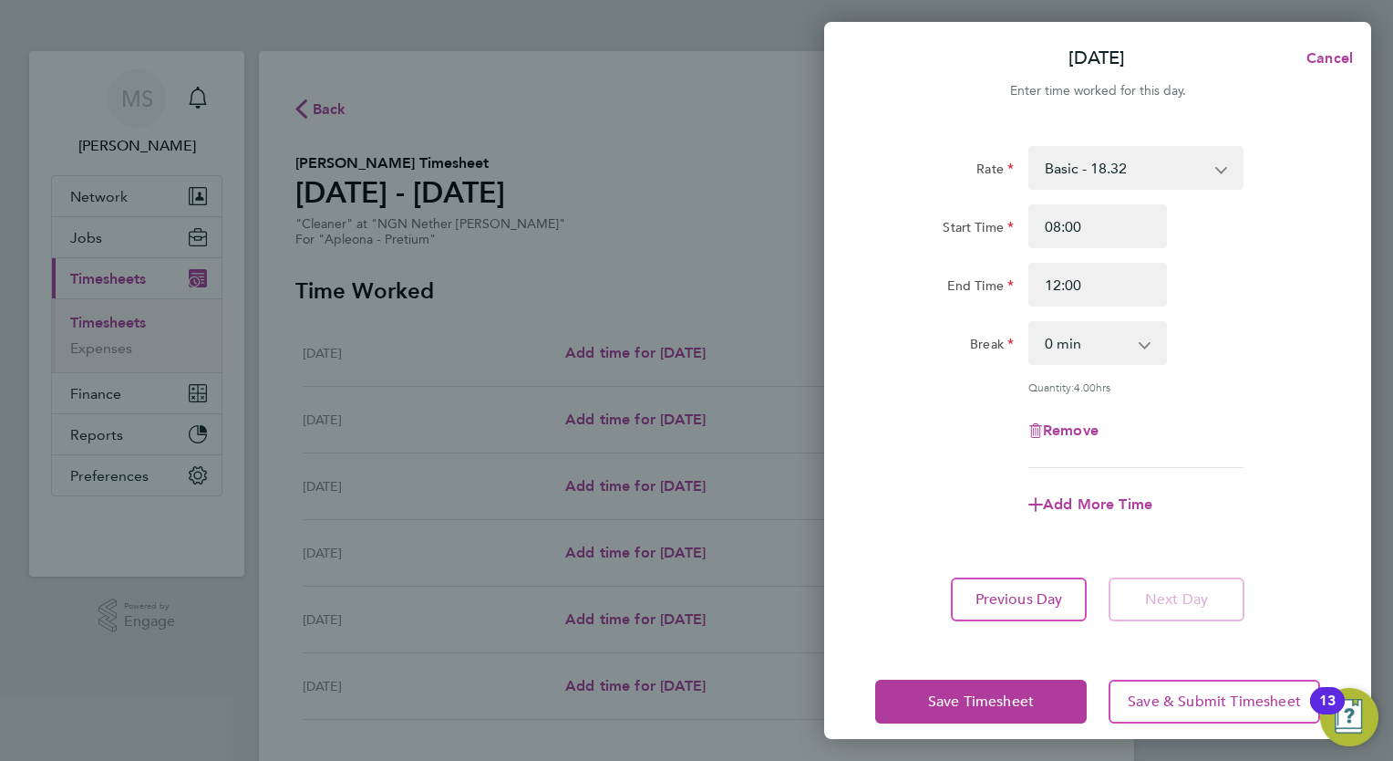
click at [1242, 275] on div "End Time 12:00" at bounding box center [1098, 285] width 460 height 44
click at [1193, 688] on button "Save & Submit Timesheet" at bounding box center [1215, 701] width 212 height 44
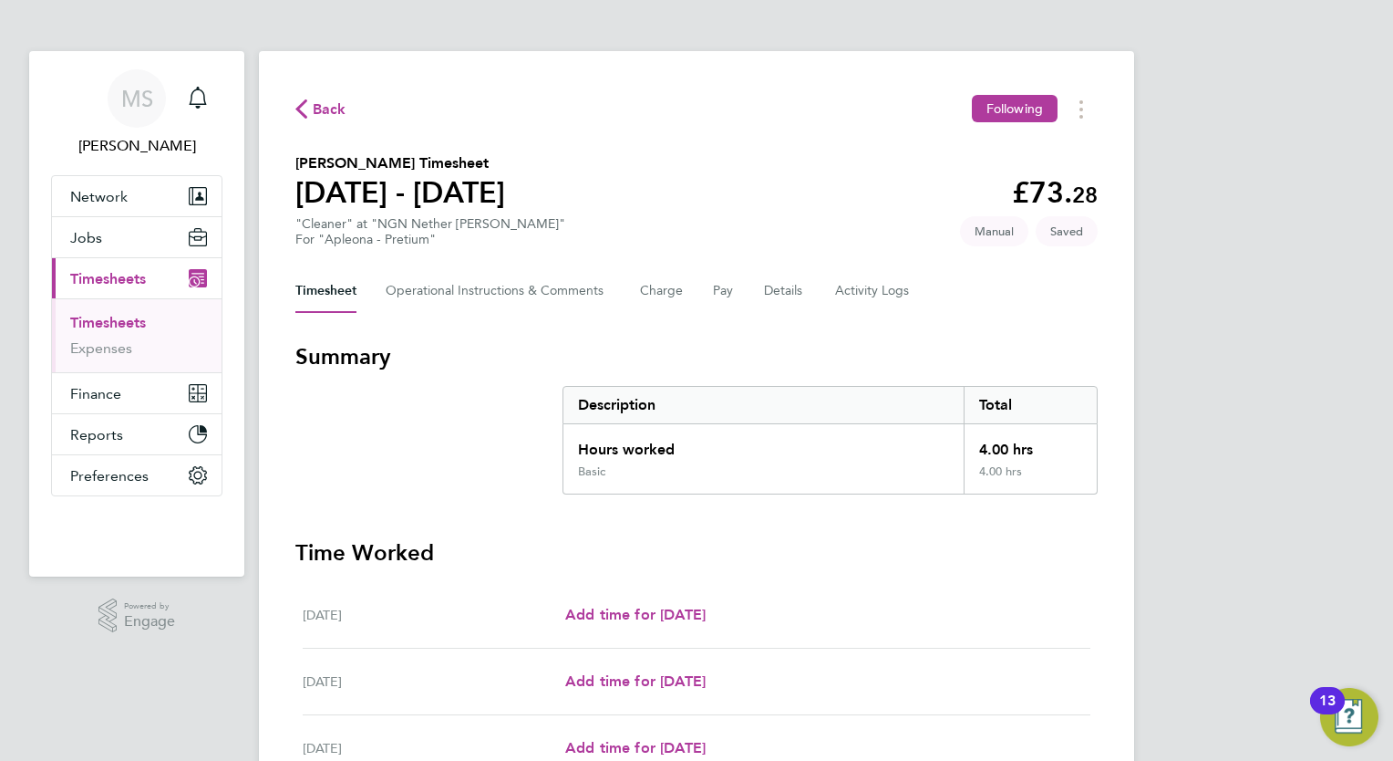
drag, startPoint x: 569, startPoint y: 200, endPoint x: 275, endPoint y: 202, distance: 293.7
click at [275, 202] on div "Back Following [PERSON_NAME] Timesheet [DATE] - [DATE] £73. 28 "Cleaner" at "NG…" at bounding box center [696, 592] width 875 height 1083
drag, startPoint x: 275, startPoint y: 202, endPoint x: 310, endPoint y: 202, distance: 34.7
copy h1 "[DATE] - [DATE]"
